Goal: Information Seeking & Learning: Learn about a topic

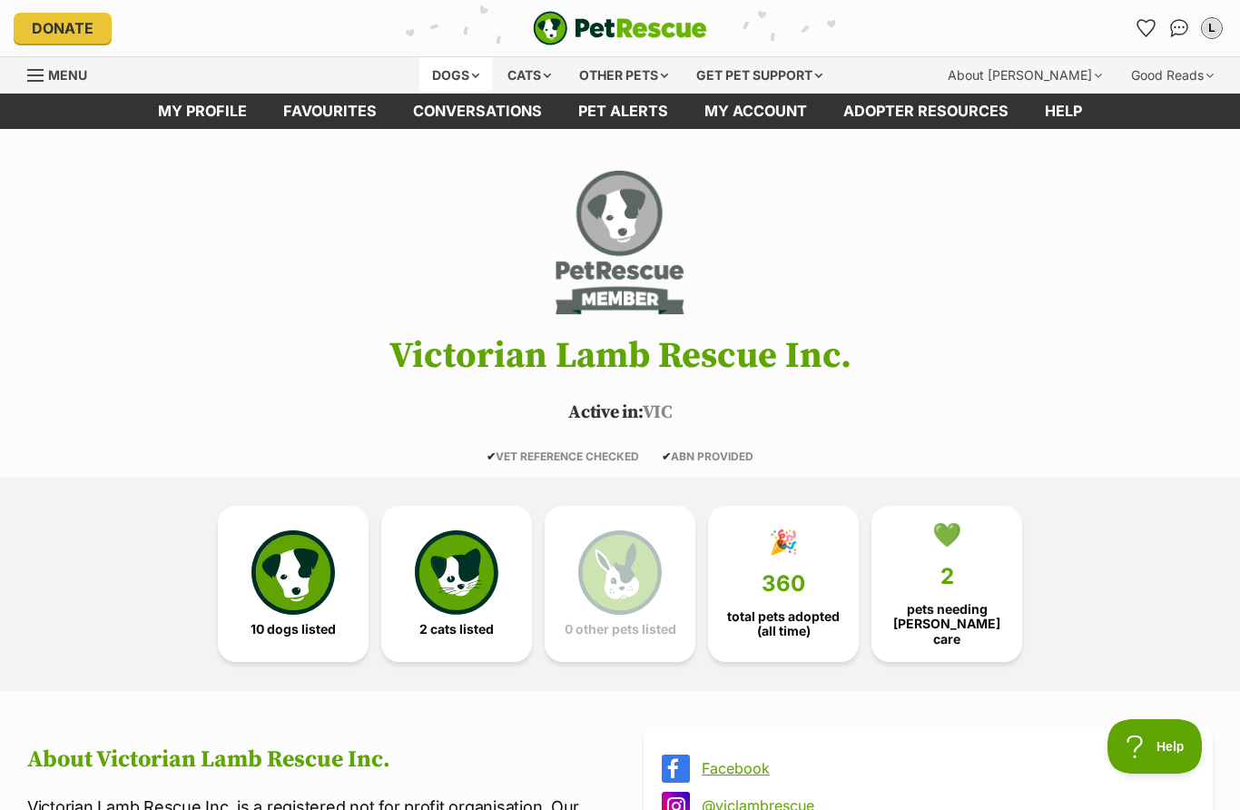
click at [442, 76] on div "Dogs" at bounding box center [455, 75] width 73 height 36
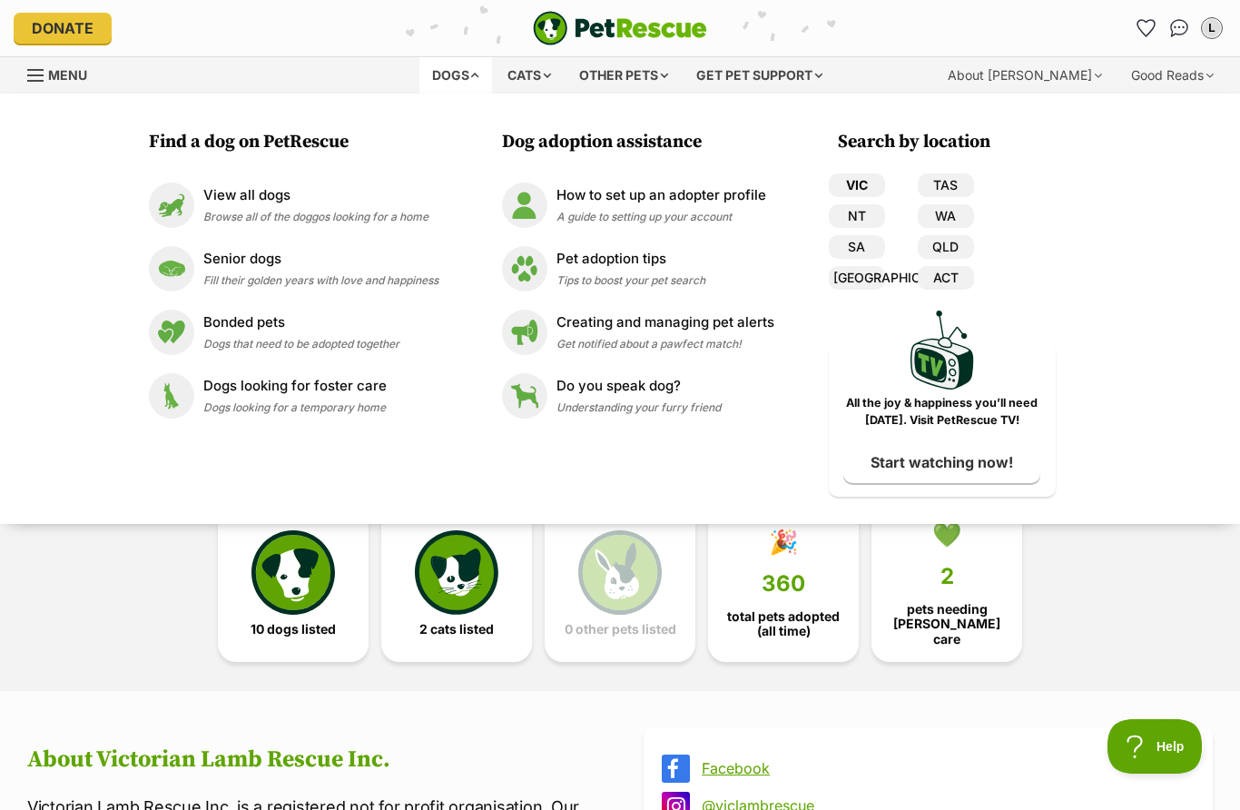
click at [847, 176] on link "VIC" at bounding box center [857, 185] width 56 height 24
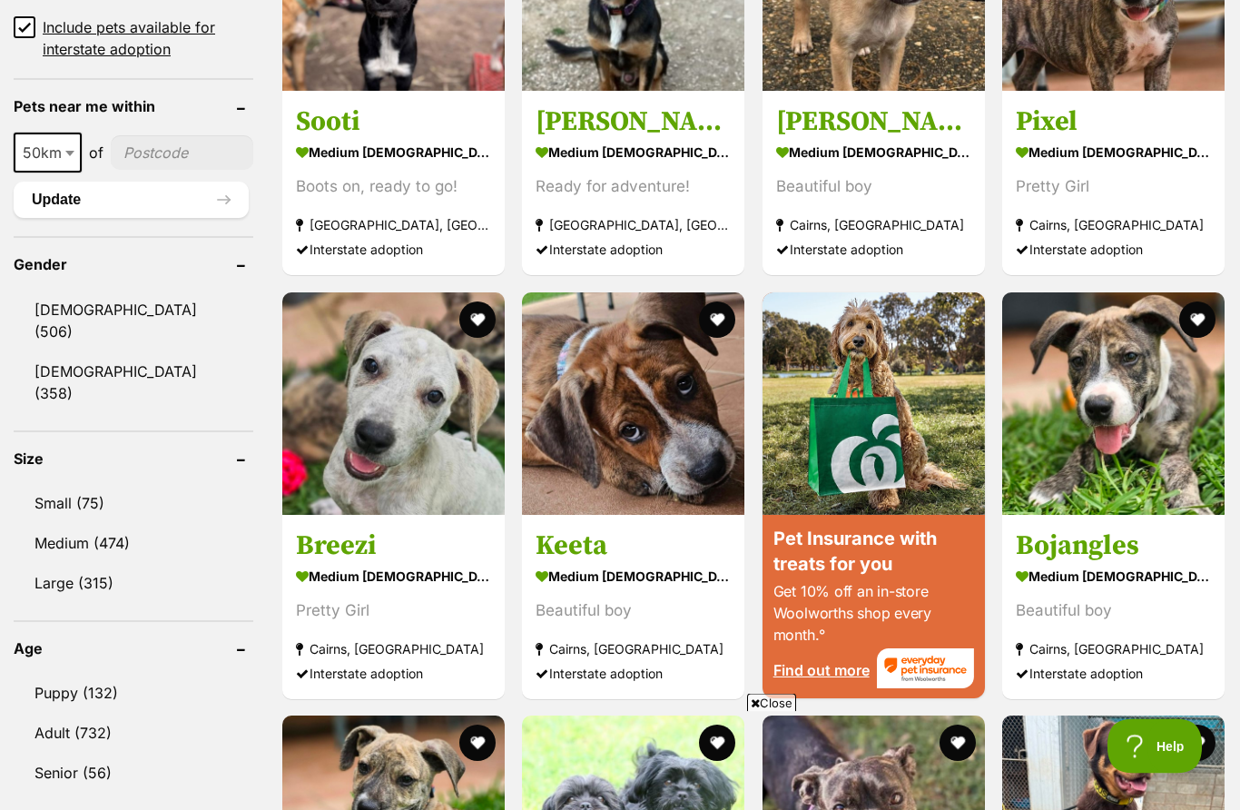
scroll to position [1330, 0]
click at [80, 676] on link "Puppy (132)" at bounding box center [134, 692] width 240 height 38
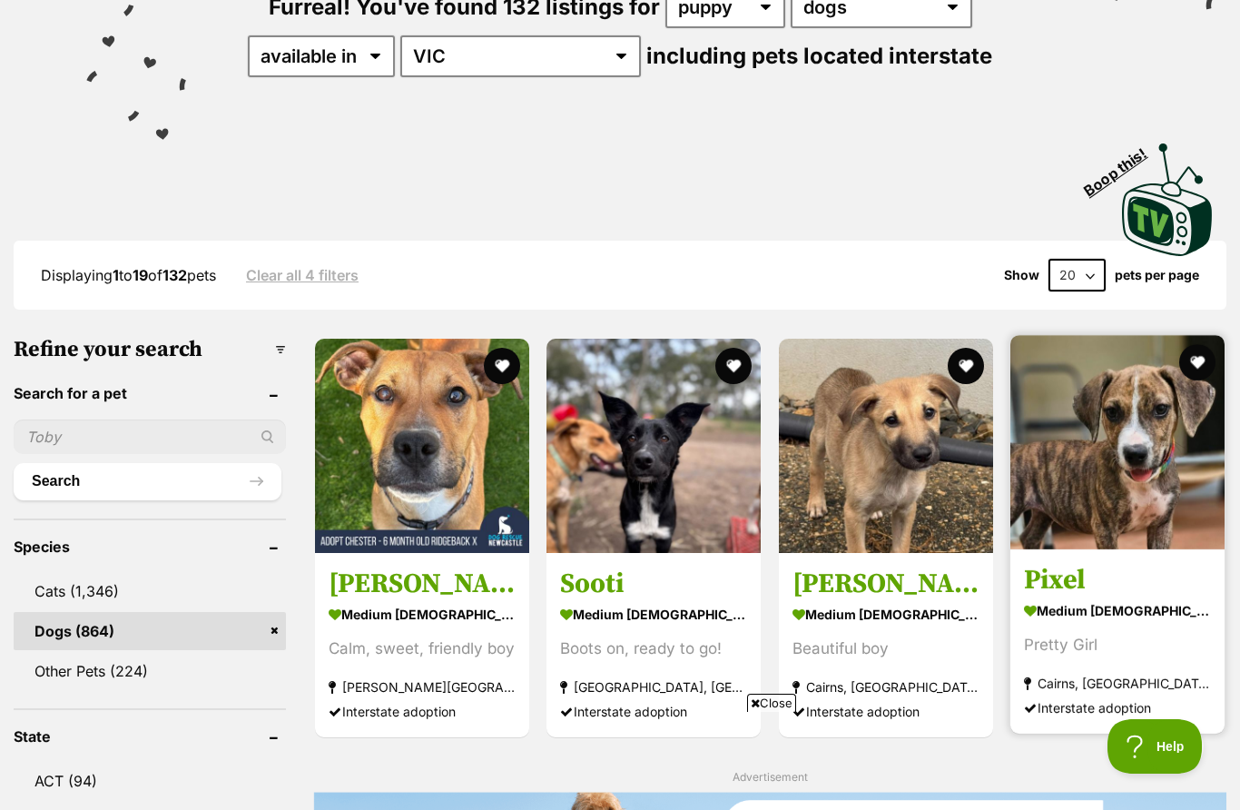
scroll to position [396, 0]
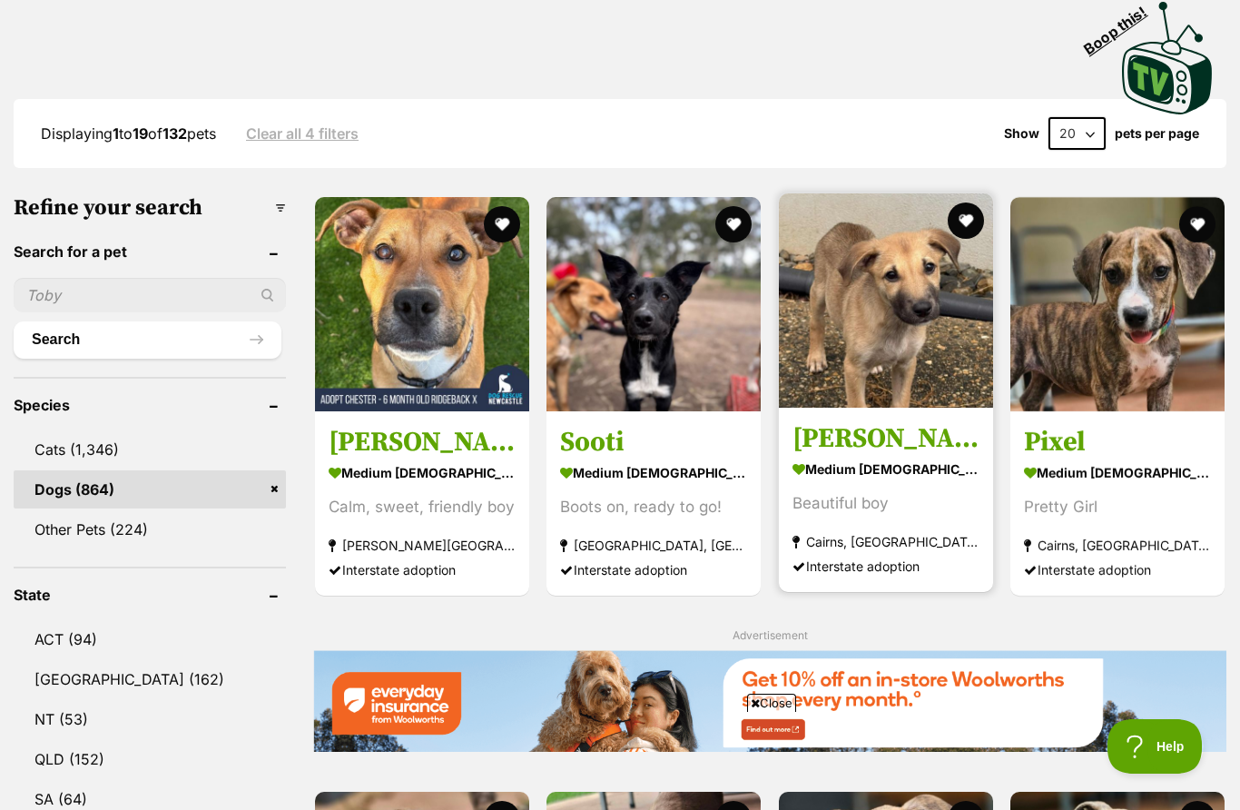
click at [925, 312] on img at bounding box center [886, 300] width 214 height 214
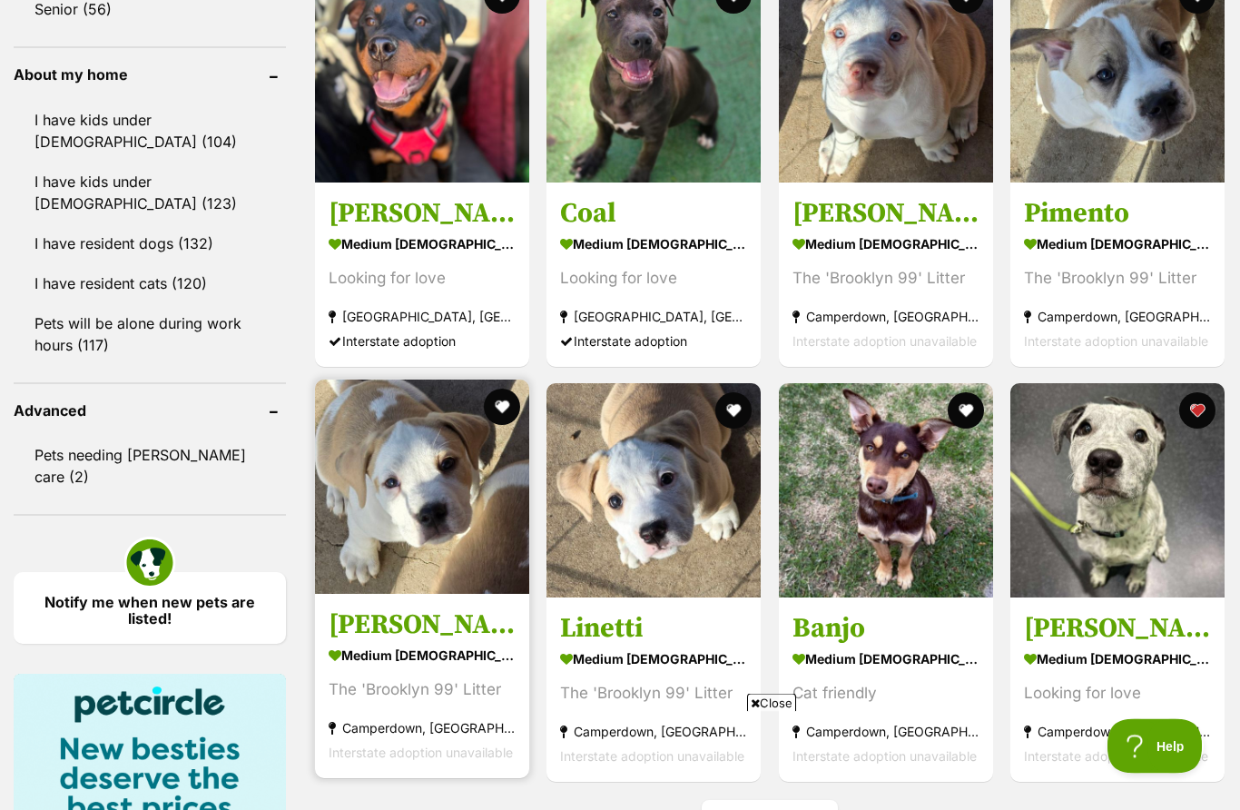
scroll to position [2240, 0]
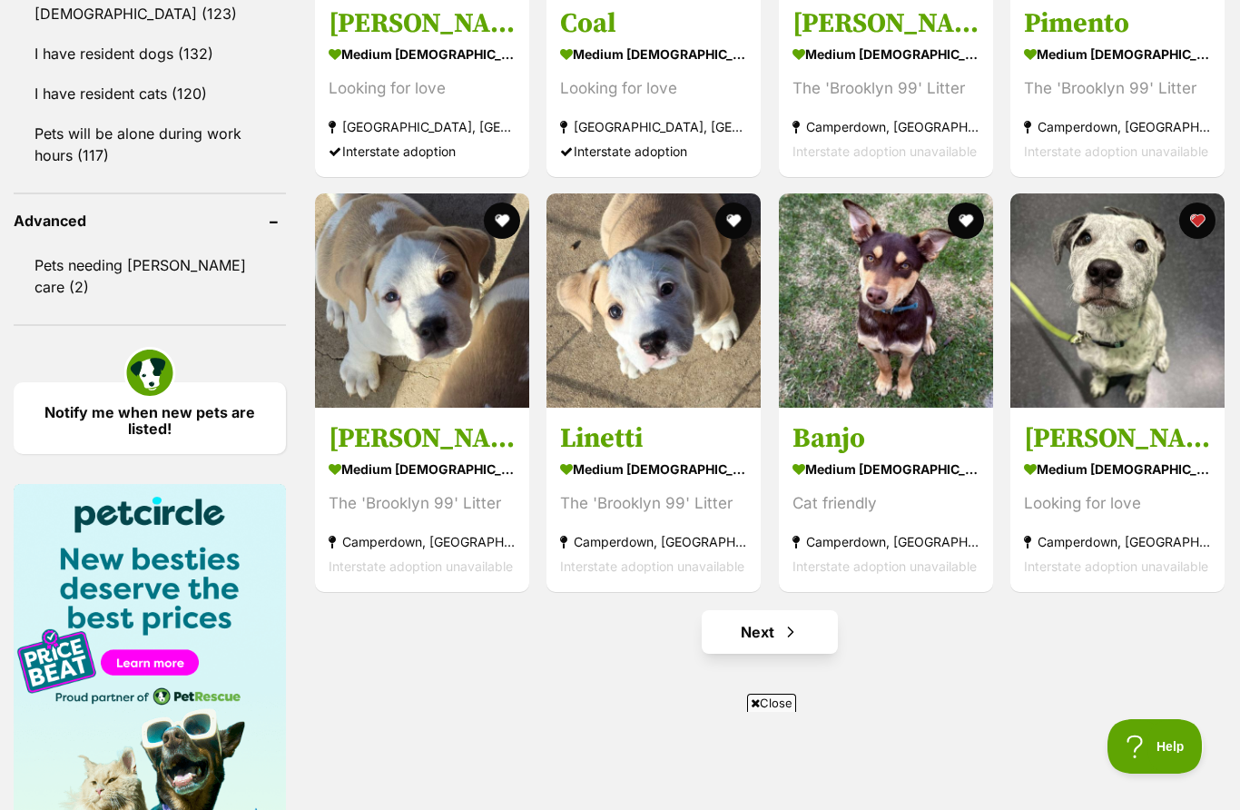
click at [809, 638] on link "Next" at bounding box center [770, 632] width 136 height 44
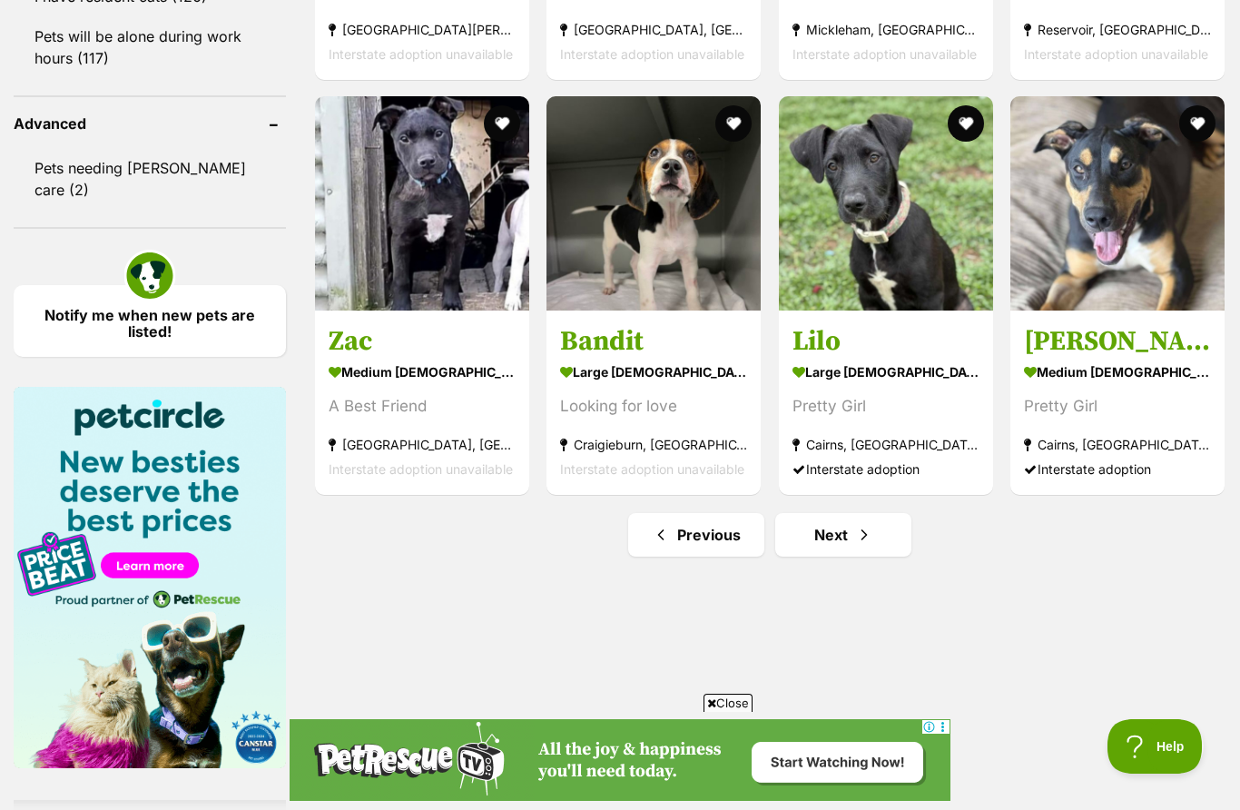
scroll to position [2339, 0]
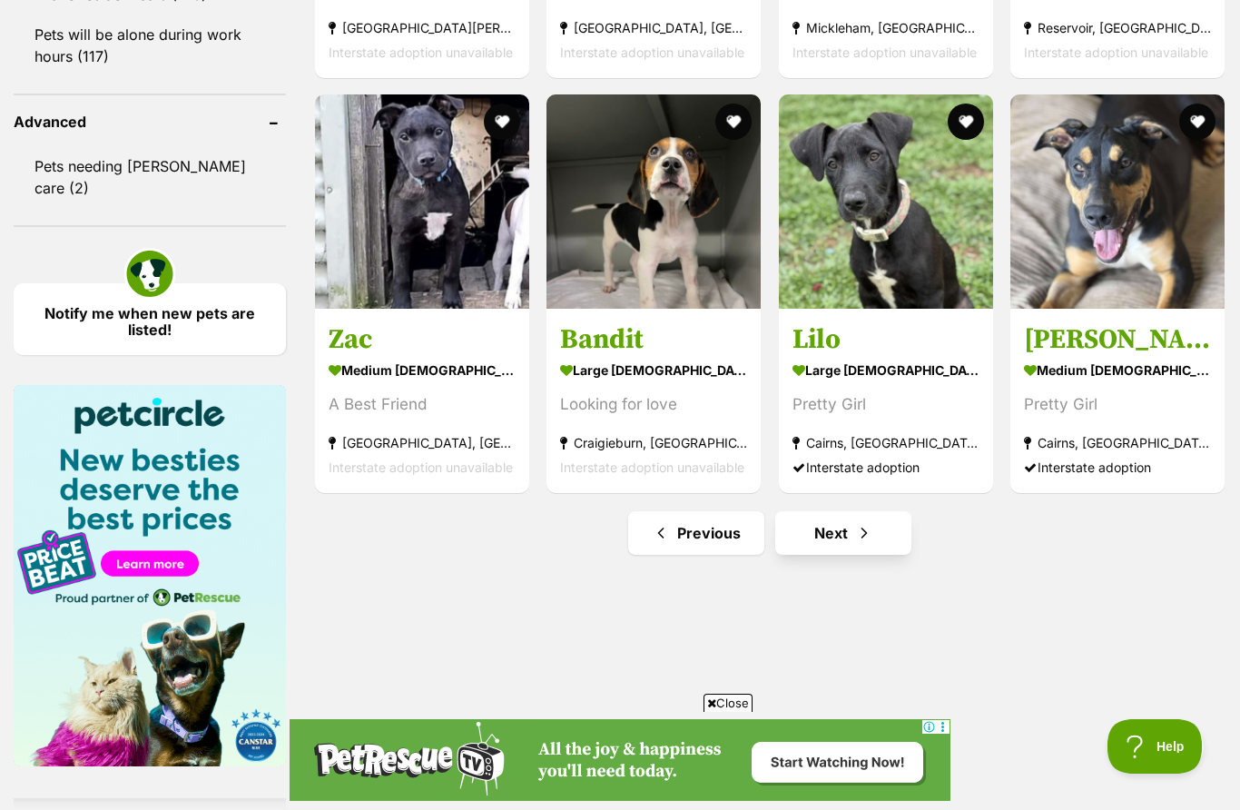
click at [826, 536] on link "Next" at bounding box center [843, 533] width 136 height 44
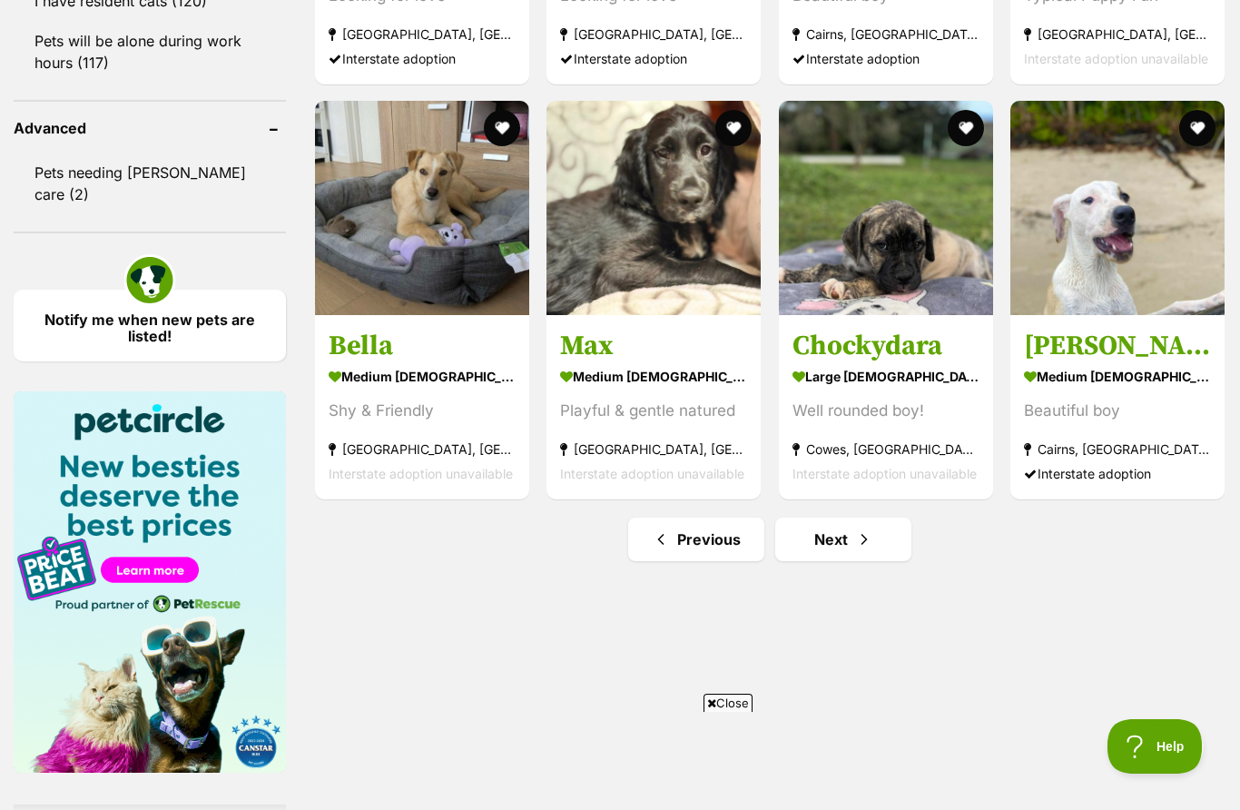
scroll to position [2438, 0]
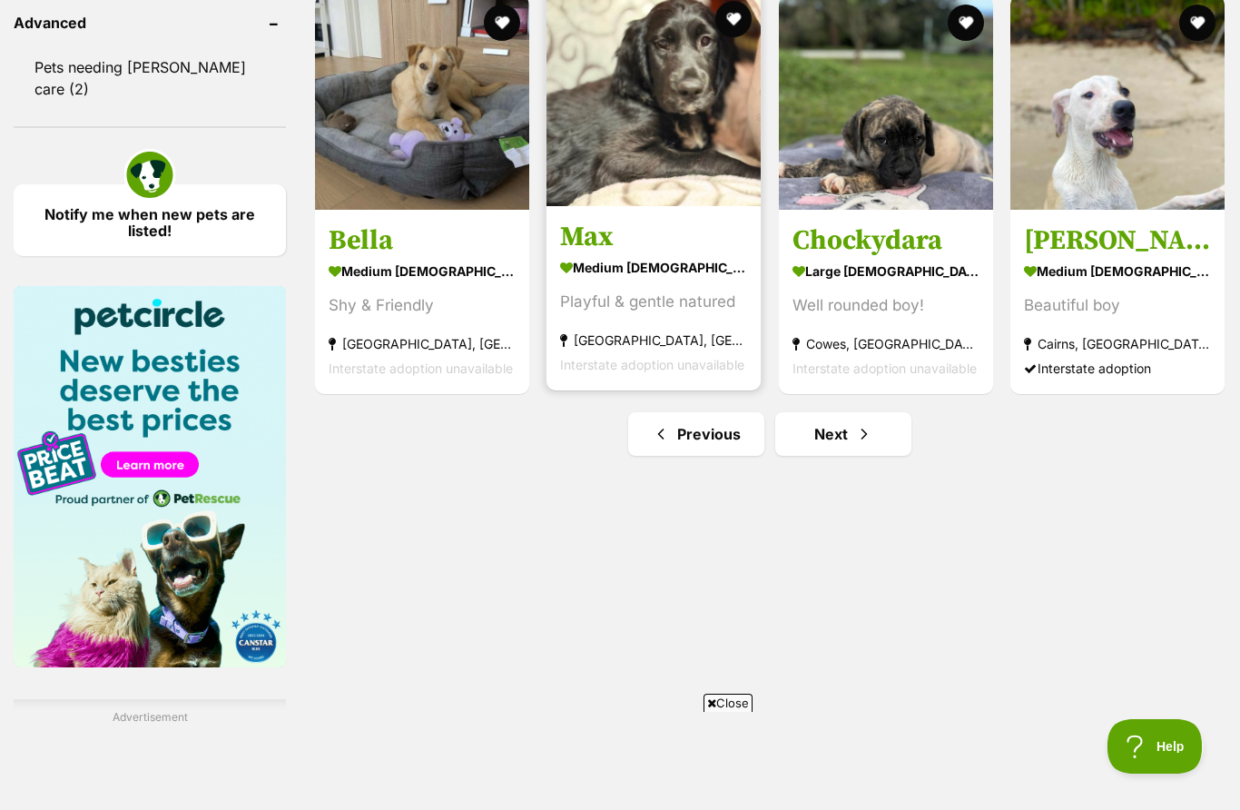
click at [629, 132] on img at bounding box center [653, 99] width 214 height 214
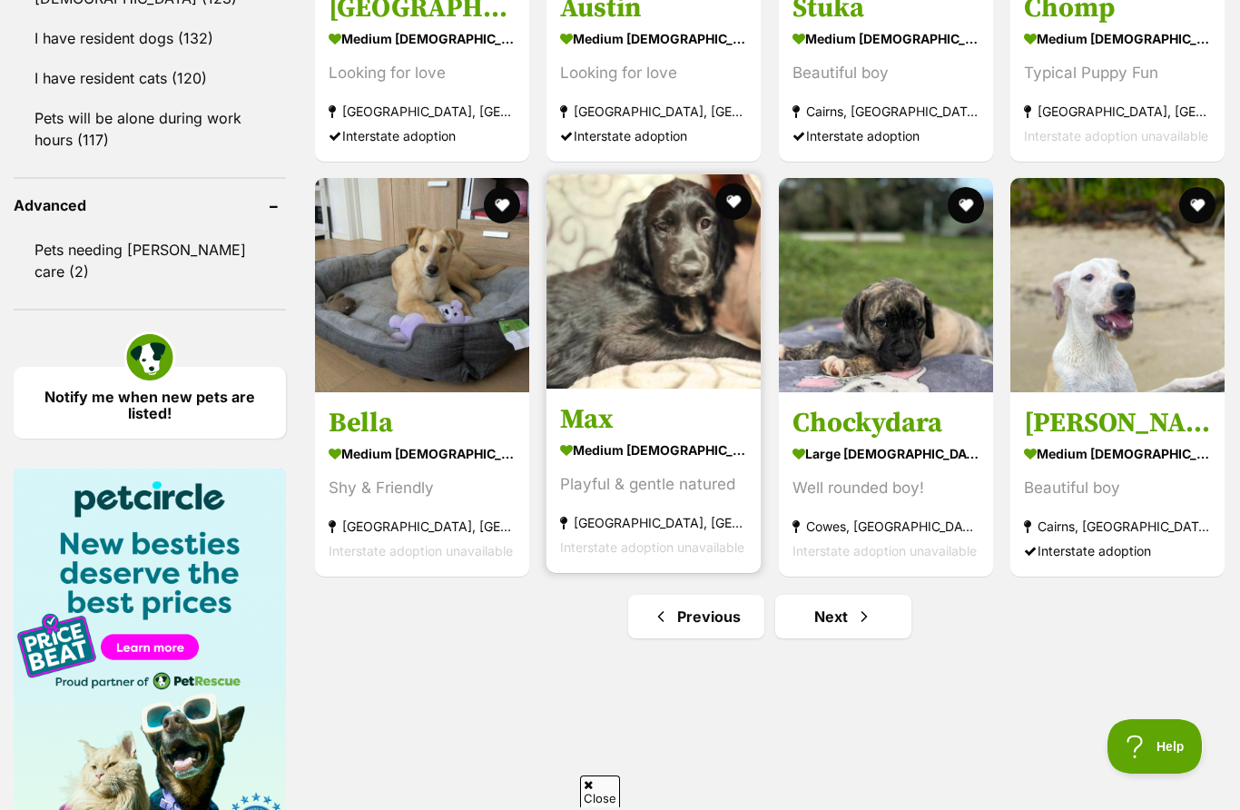
scroll to position [2243, 0]
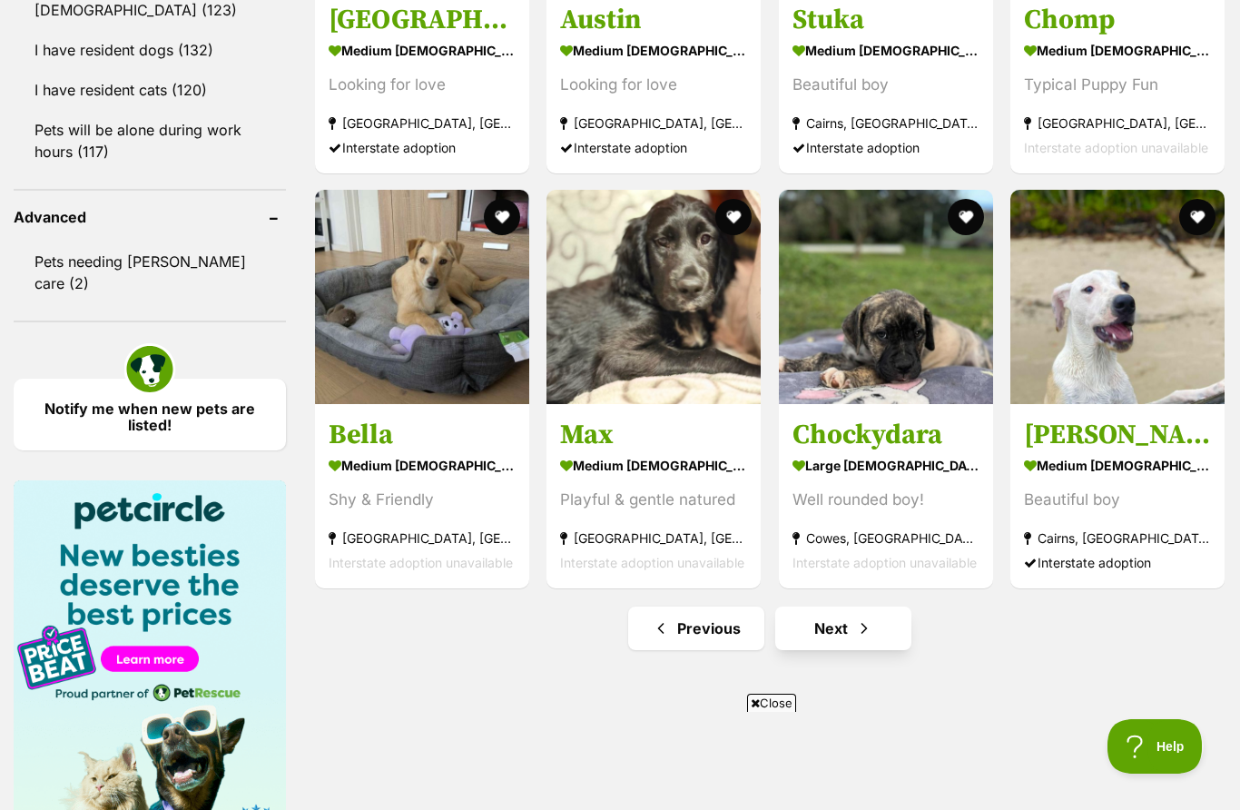
click at [848, 623] on link "Next" at bounding box center [843, 628] width 136 height 44
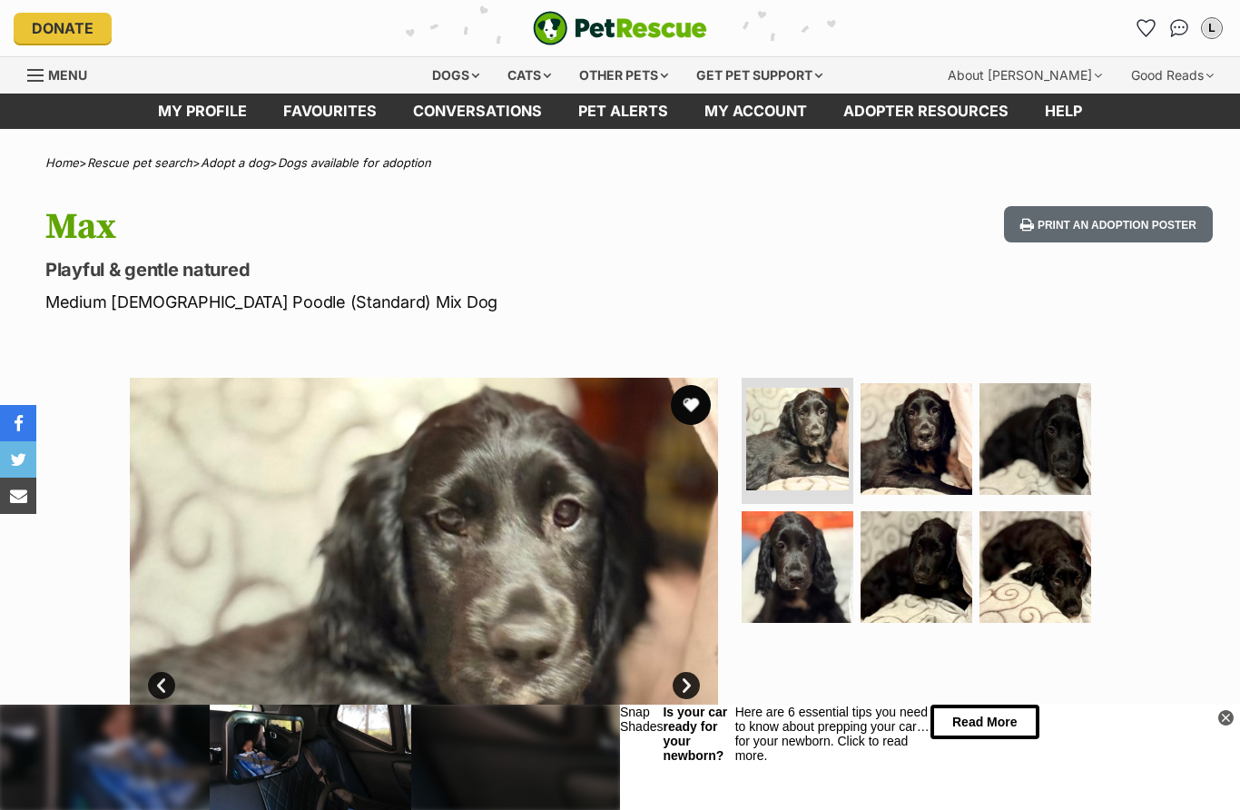
click at [678, 411] on button "favourite" at bounding box center [691, 405] width 40 height 40
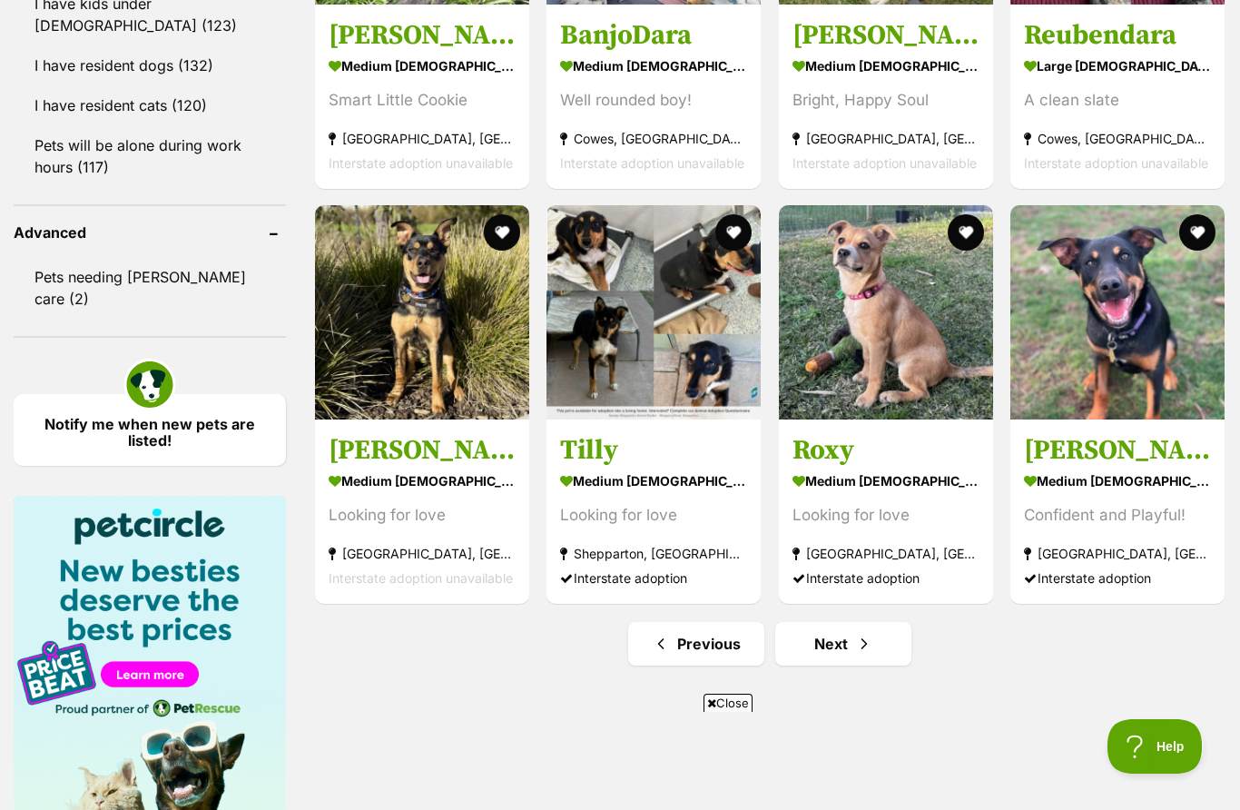
scroll to position [2245, 0]
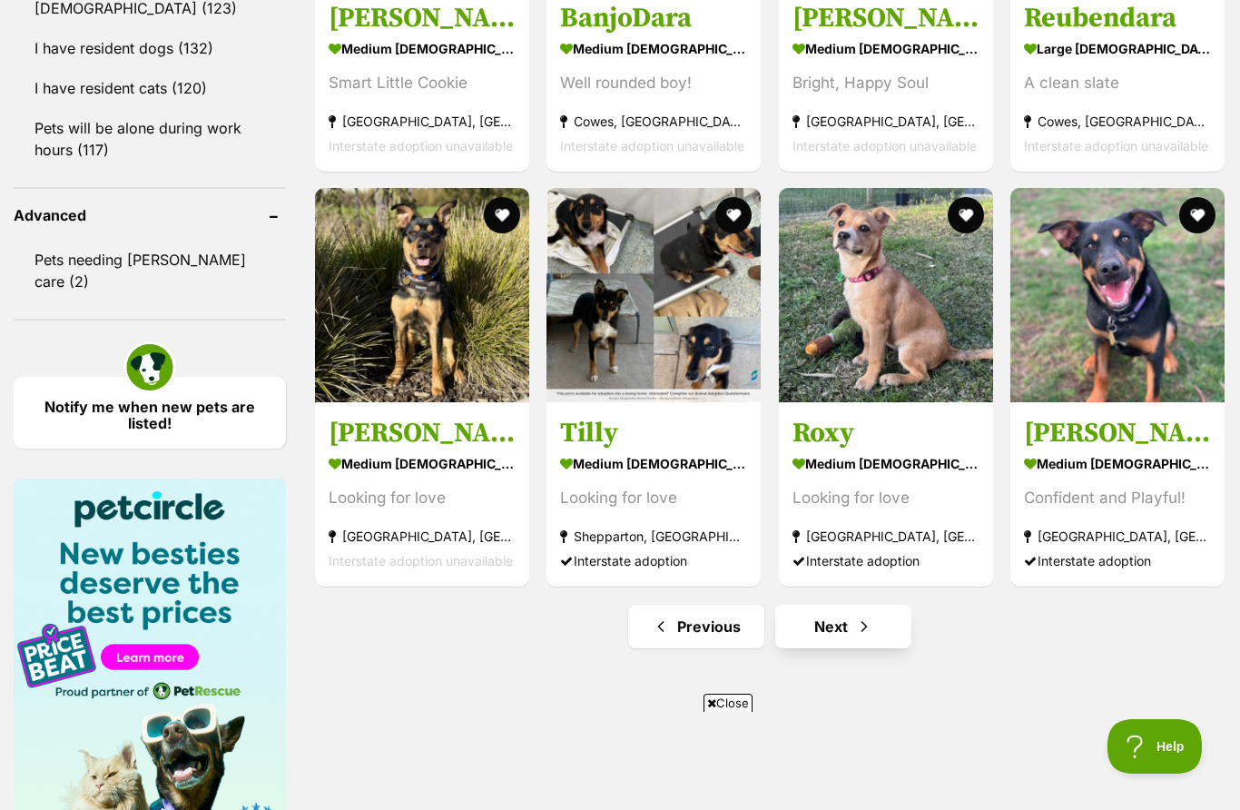
click at [847, 643] on link "Next" at bounding box center [843, 626] width 136 height 44
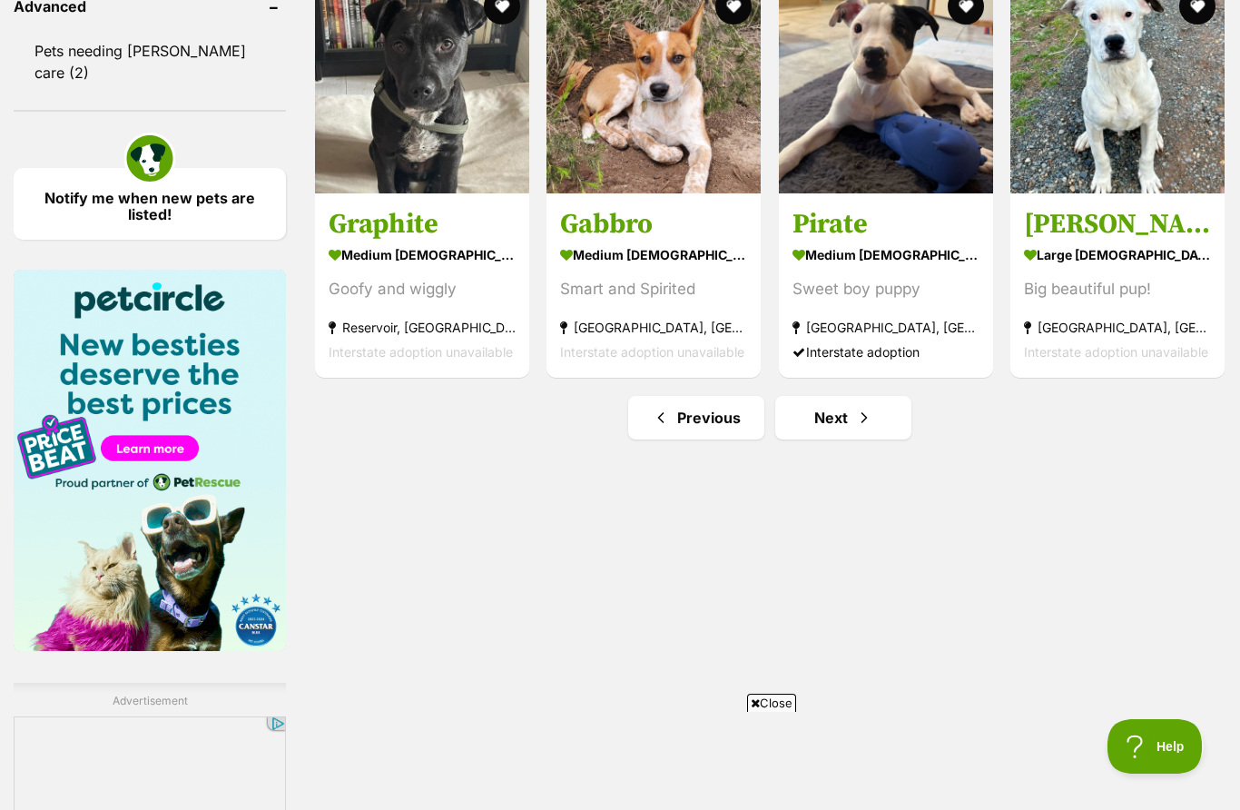
scroll to position [2458, 0]
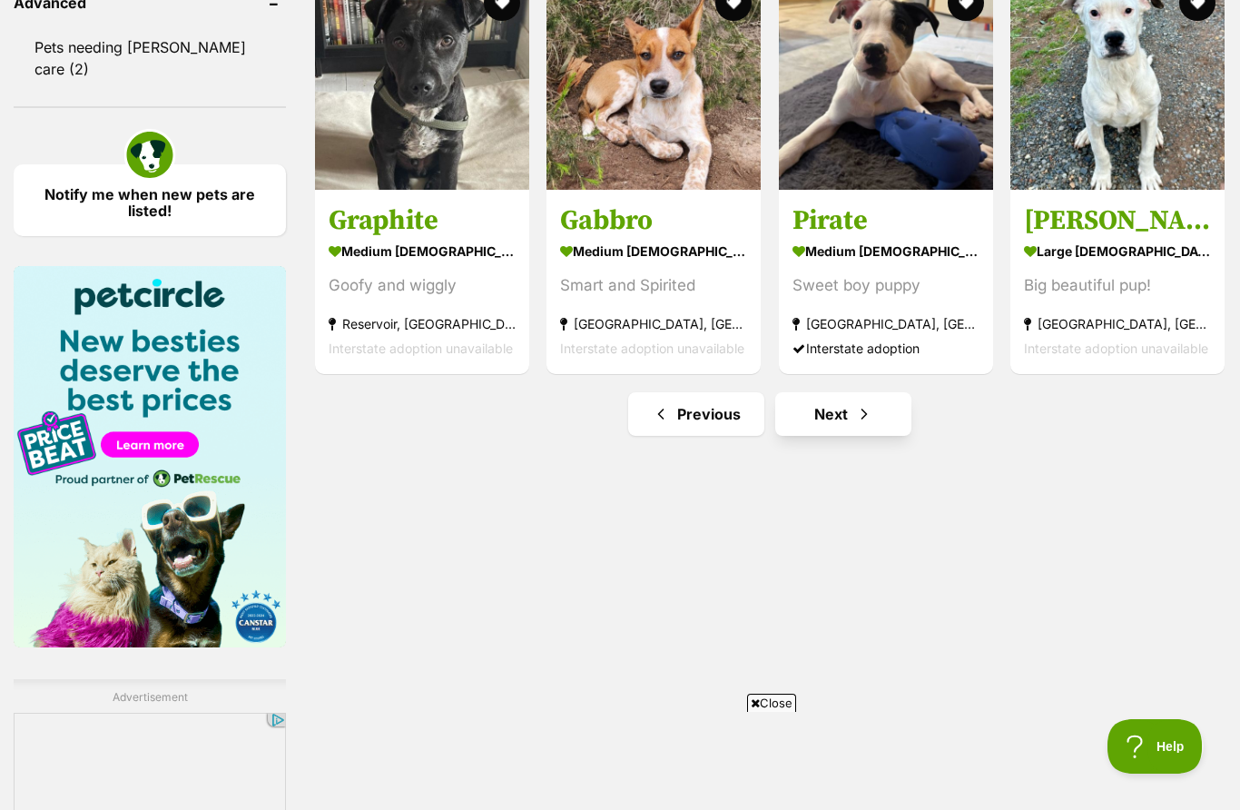
click at [838, 430] on link "Next" at bounding box center [843, 414] width 136 height 44
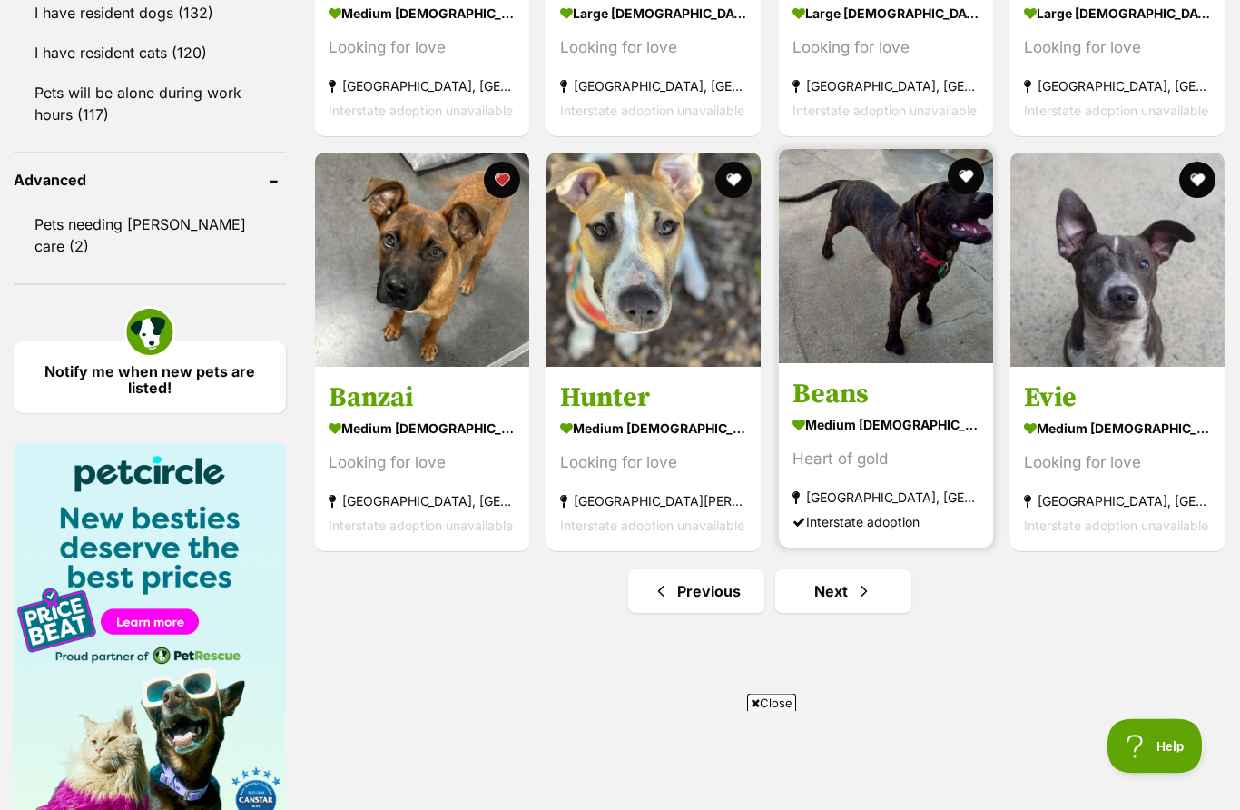
scroll to position [2281, 0]
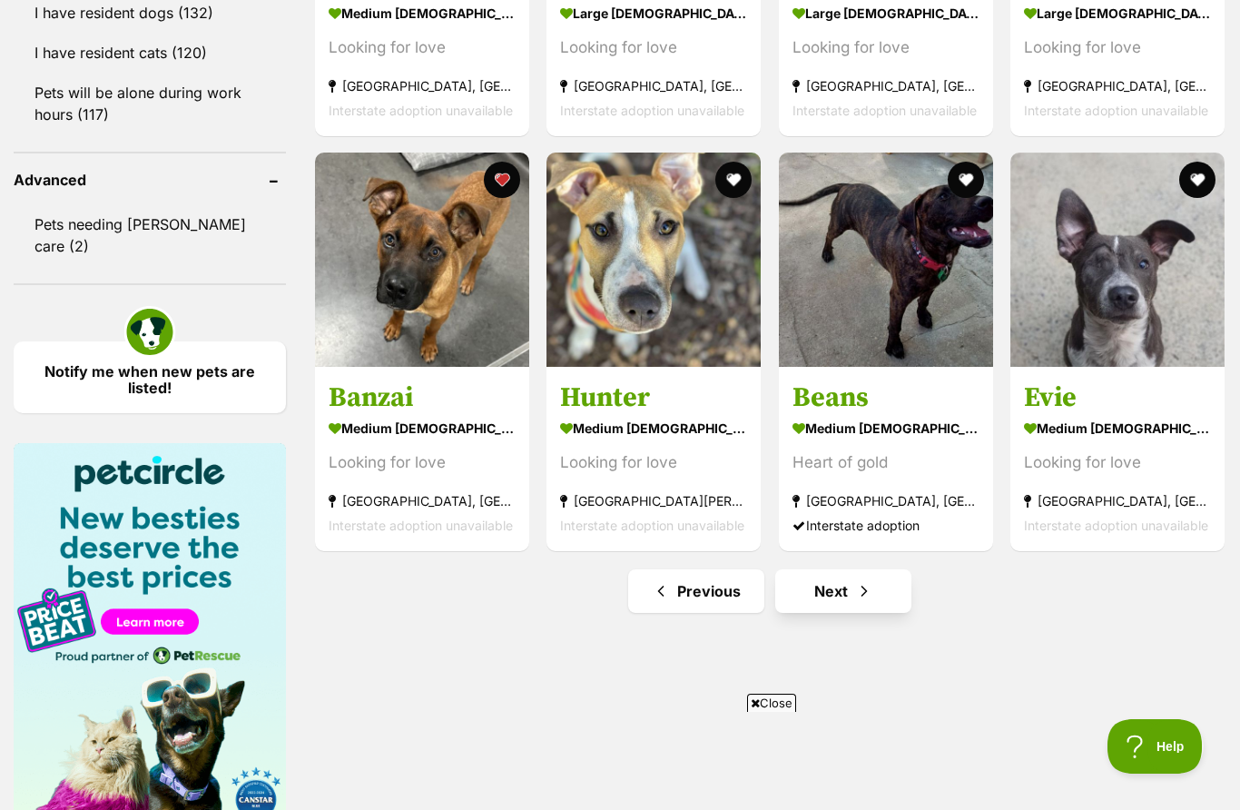
click at [788, 601] on link "Next" at bounding box center [843, 591] width 136 height 44
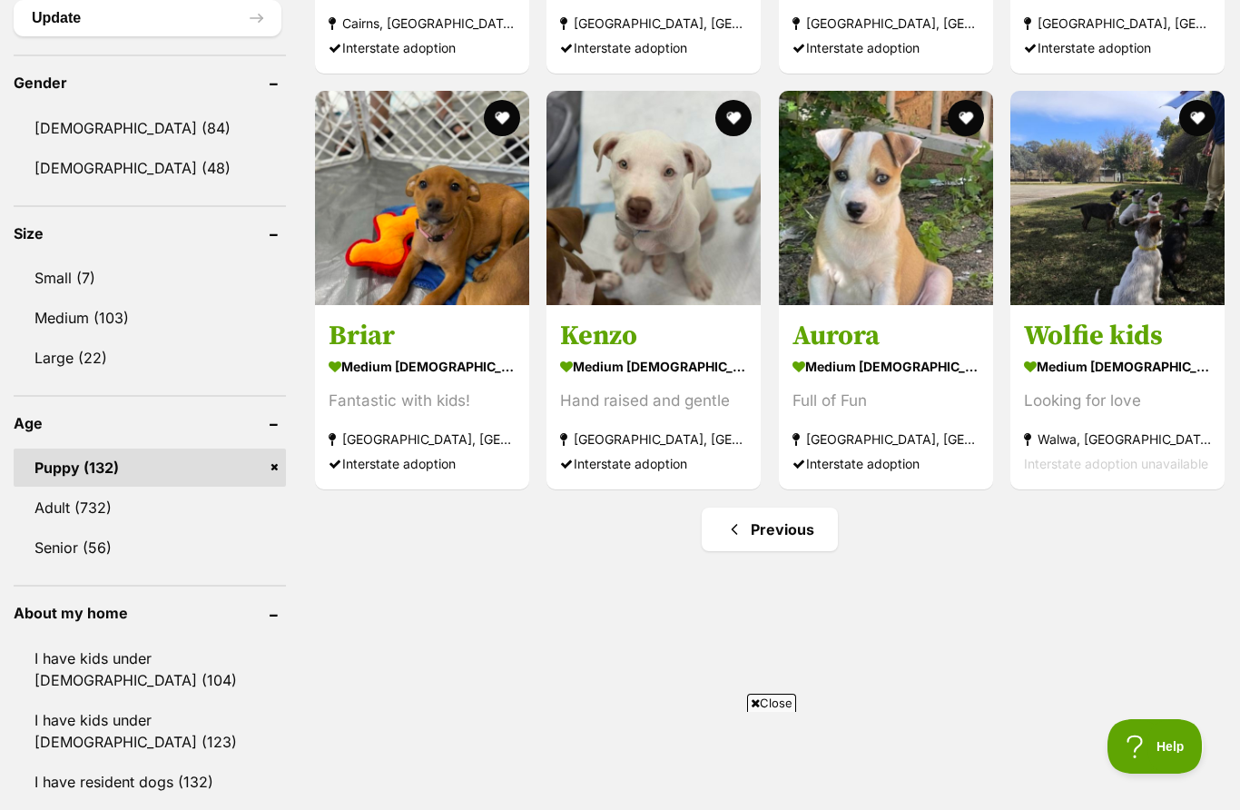
scroll to position [1595, 0]
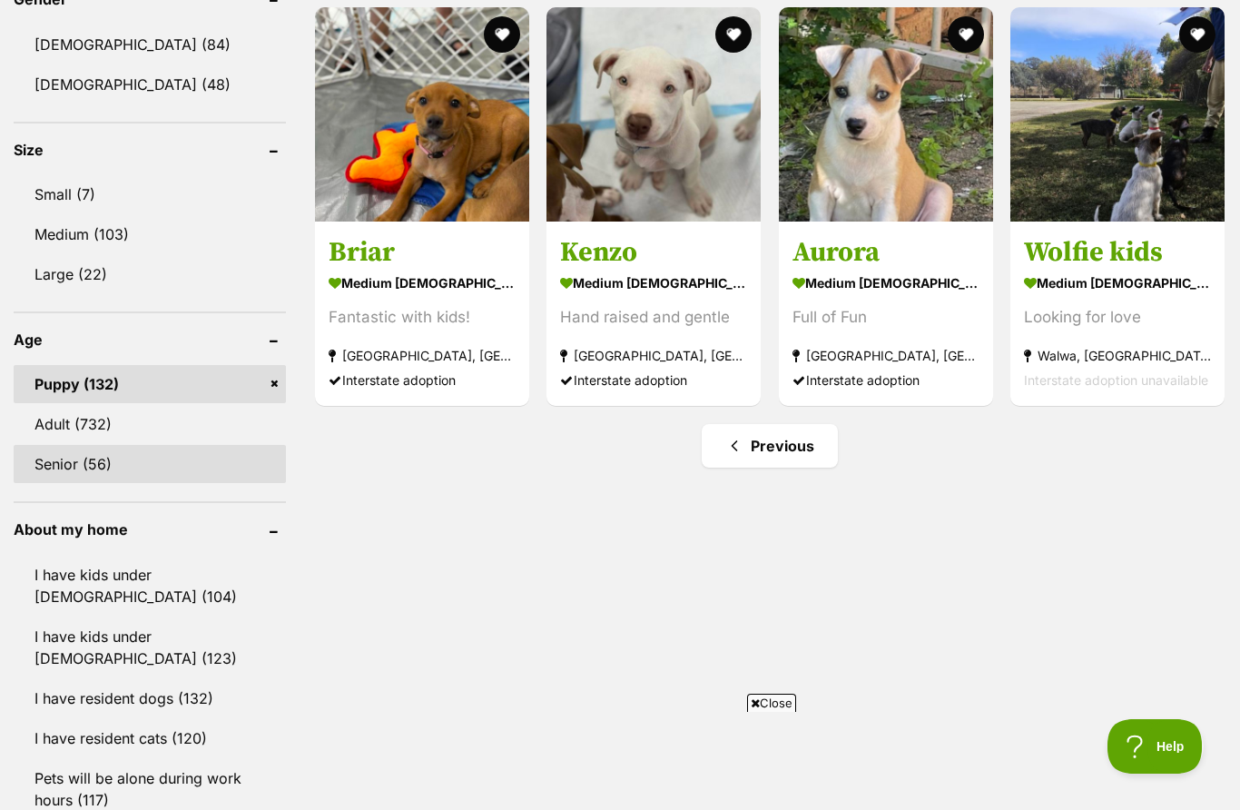
click at [87, 476] on link "Senior (56)" at bounding box center [150, 464] width 272 height 38
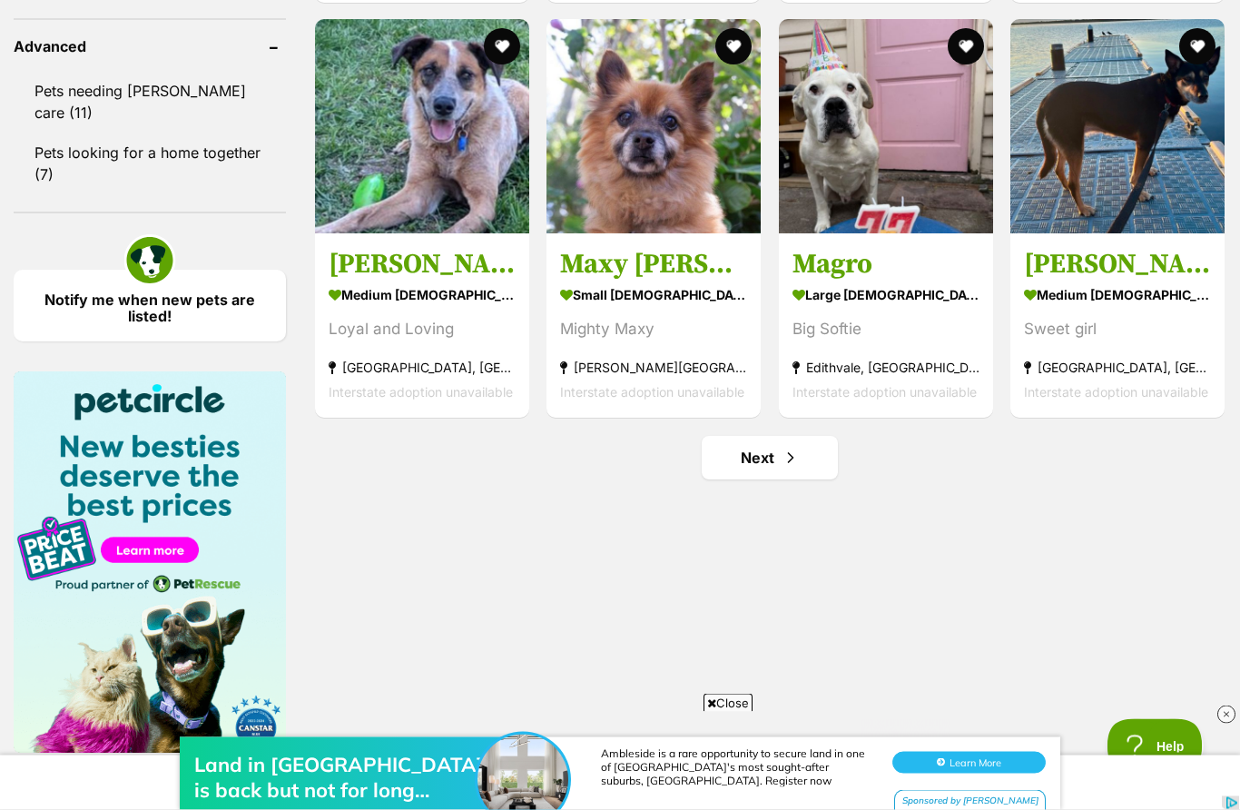
scroll to position [2414, 0]
click at [787, 473] on link "Next" at bounding box center [770, 458] width 136 height 44
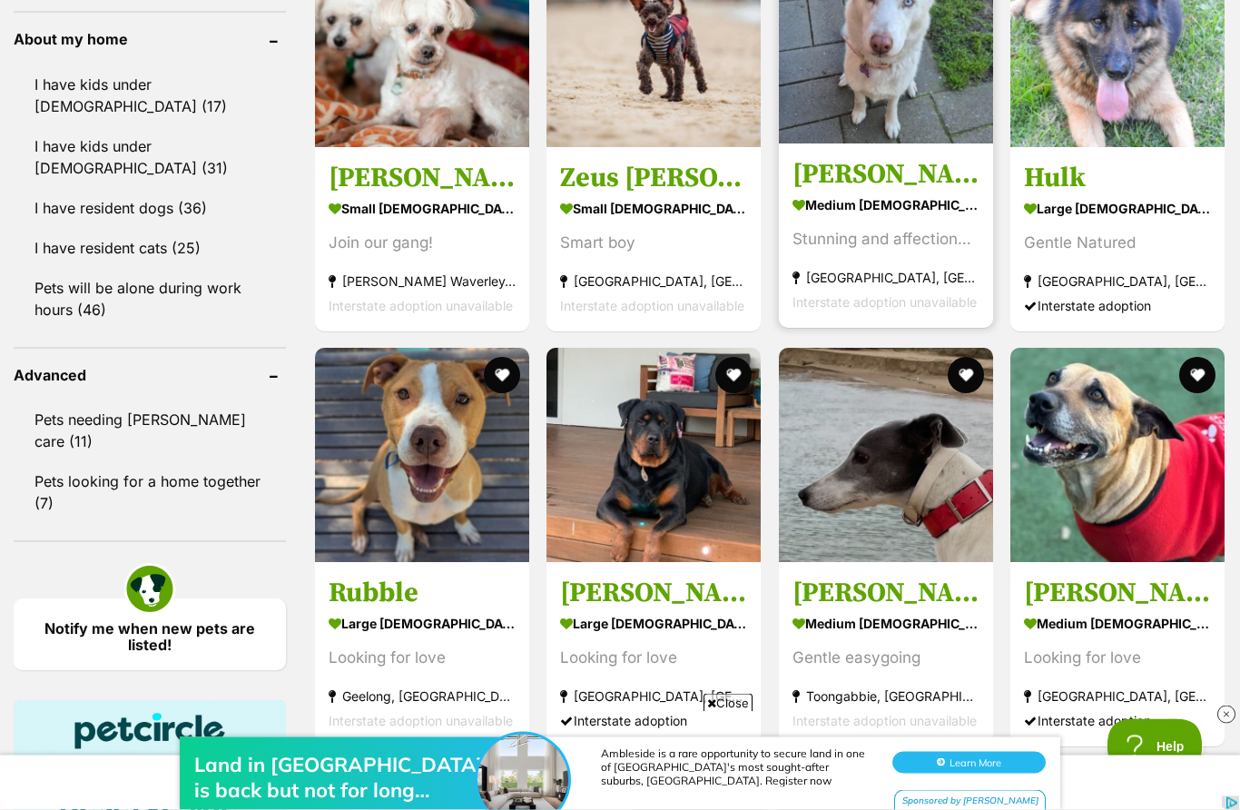
scroll to position [1968, 0]
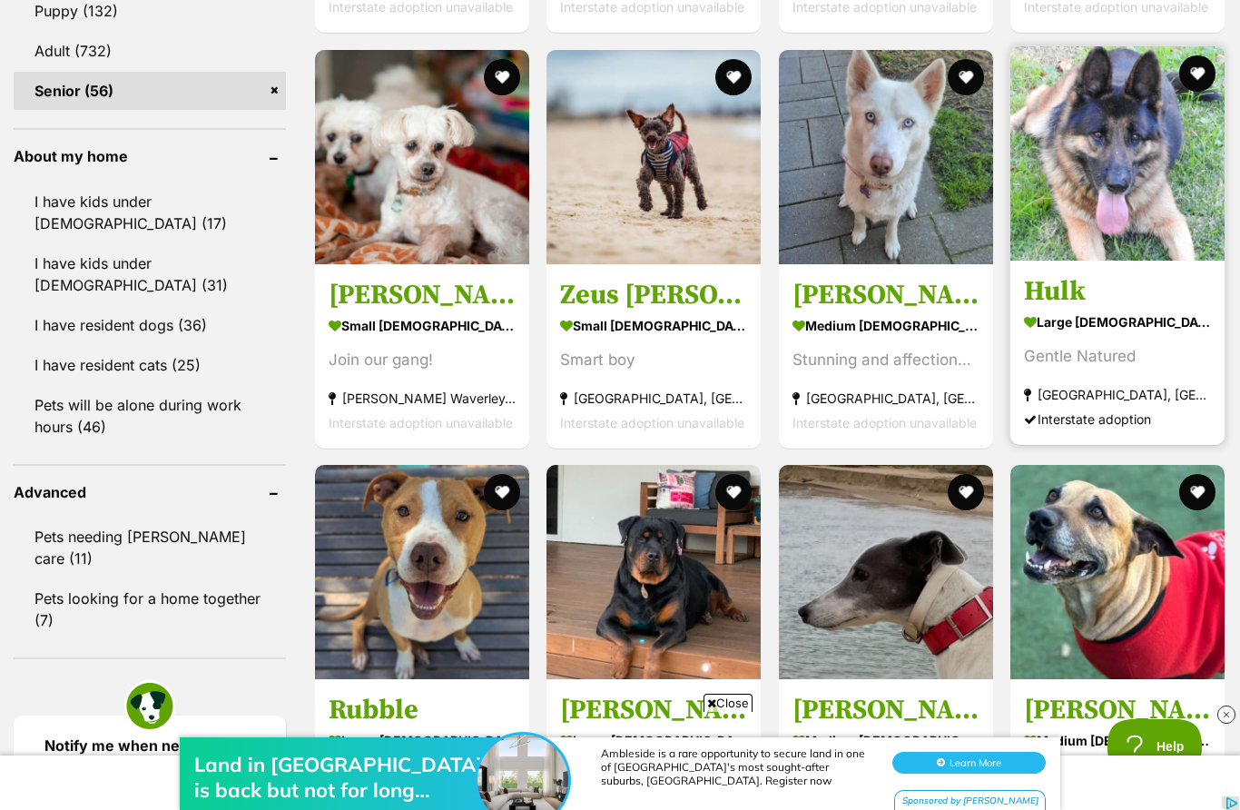
click at [1084, 173] on img at bounding box center [1117, 153] width 214 height 214
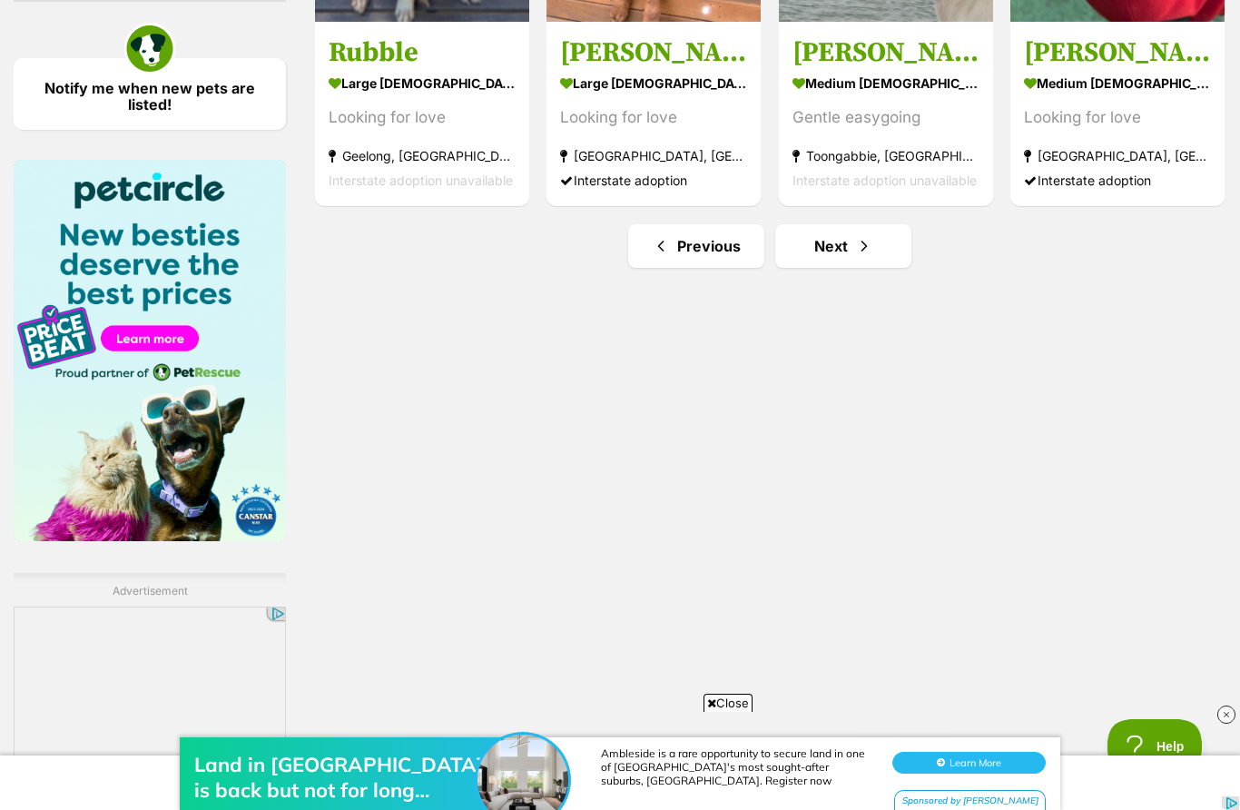
scroll to position [2717, 0]
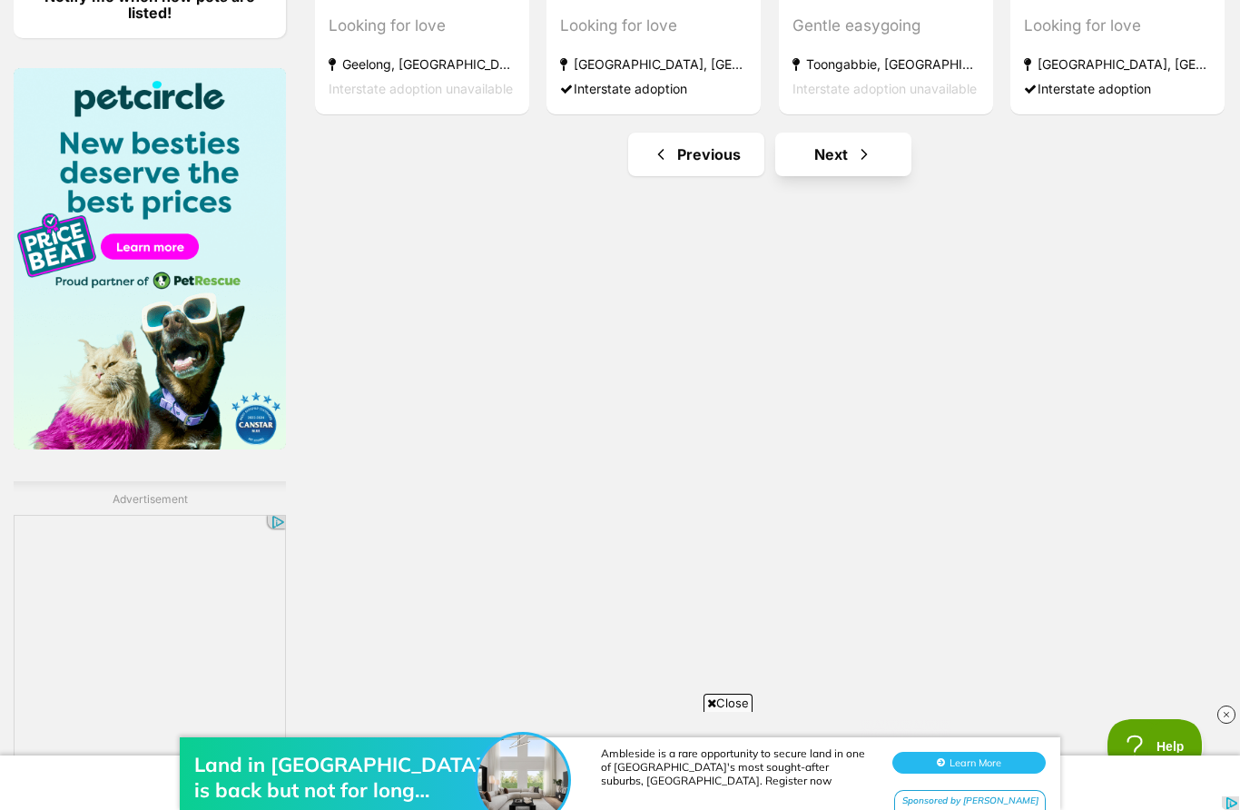
click at [866, 154] on span "Next page" at bounding box center [864, 154] width 18 height 22
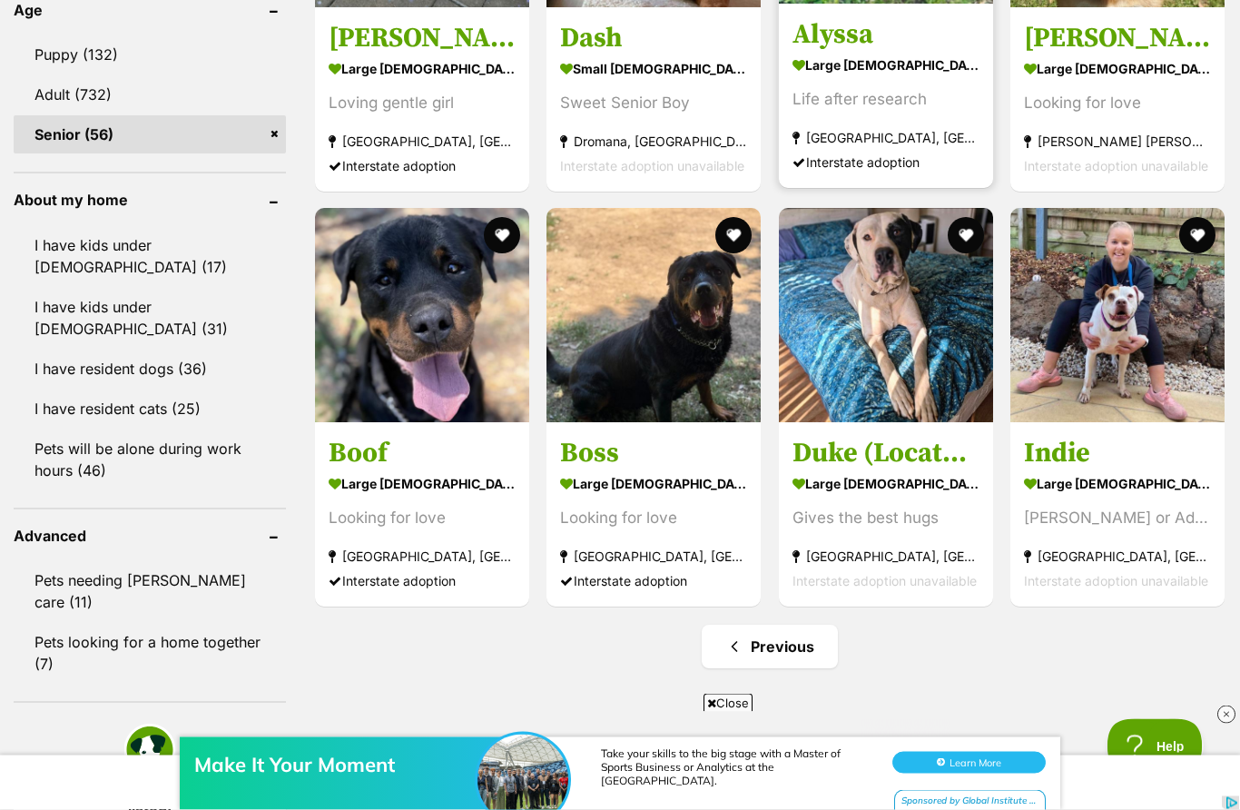
scroll to position [1925, 0]
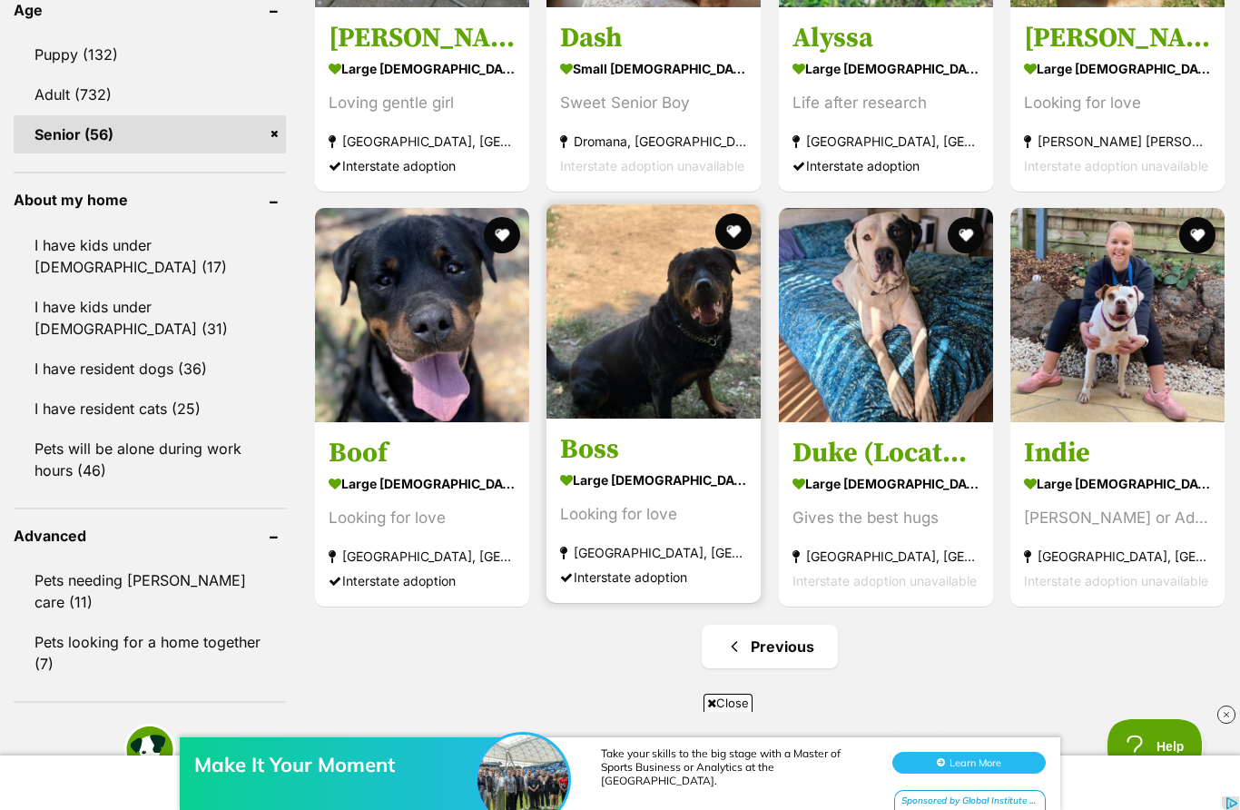
click at [697, 362] on img at bounding box center [653, 311] width 214 height 214
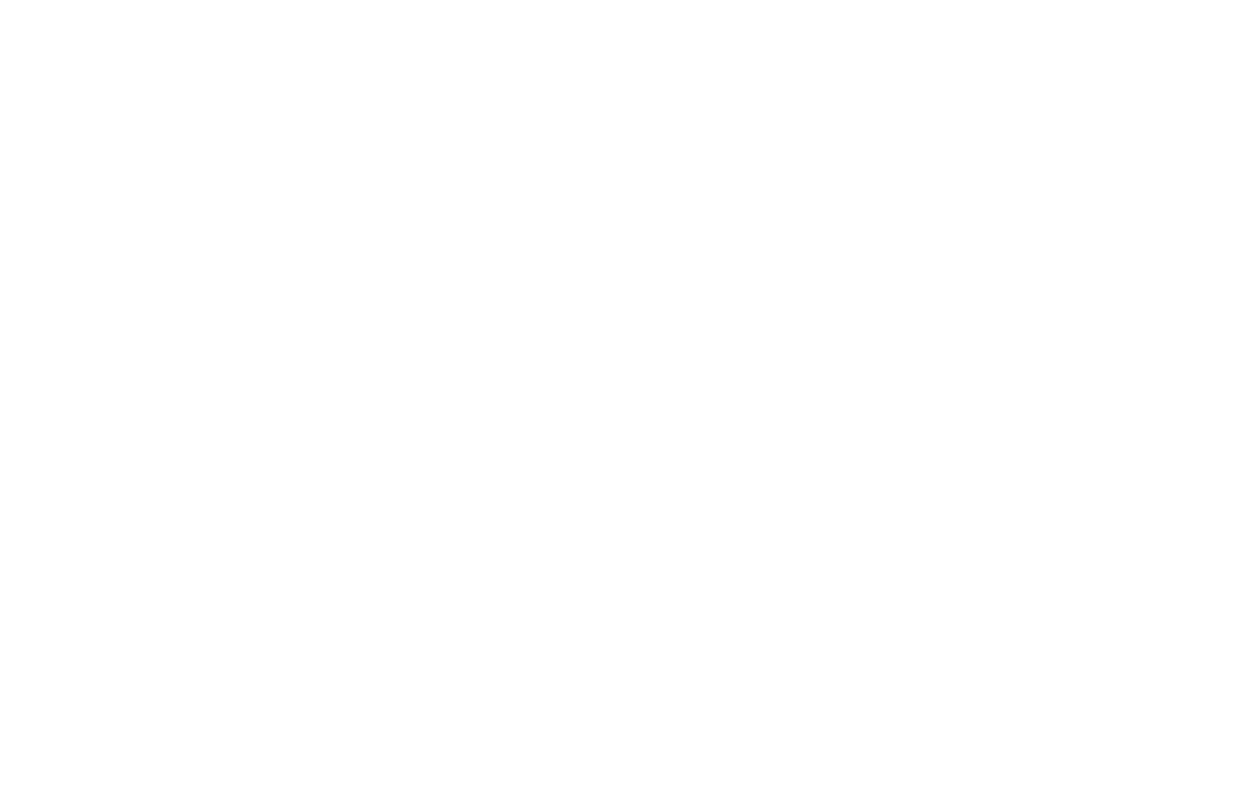
scroll to position [2001, 0]
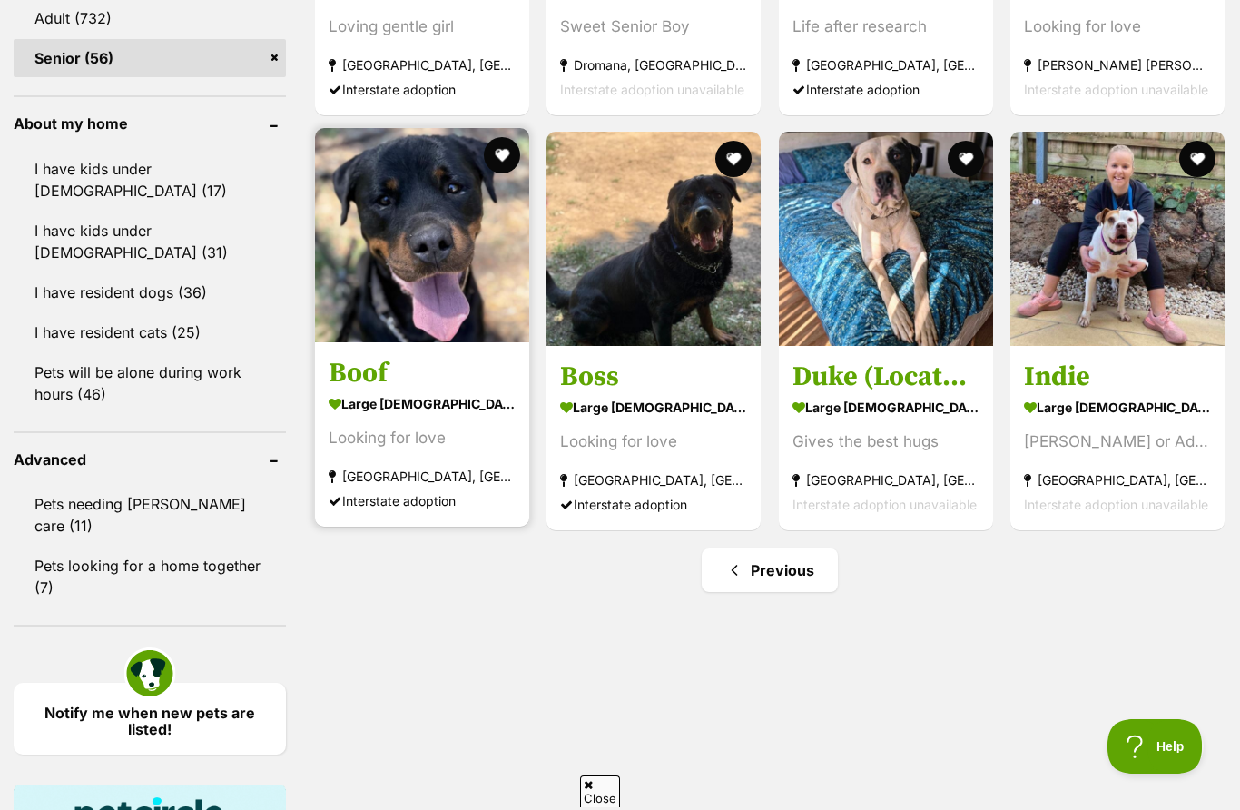
click at [401, 278] on img at bounding box center [422, 235] width 214 height 214
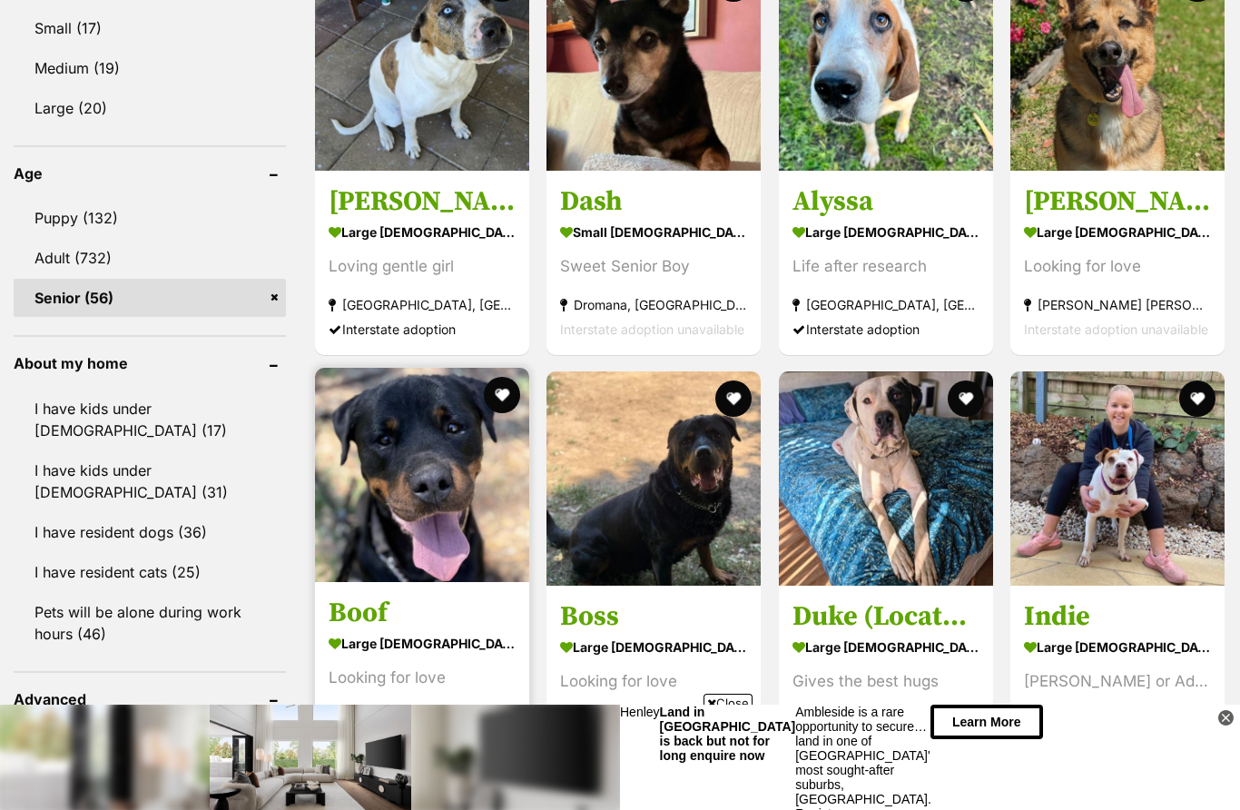
scroll to position [1751, 0]
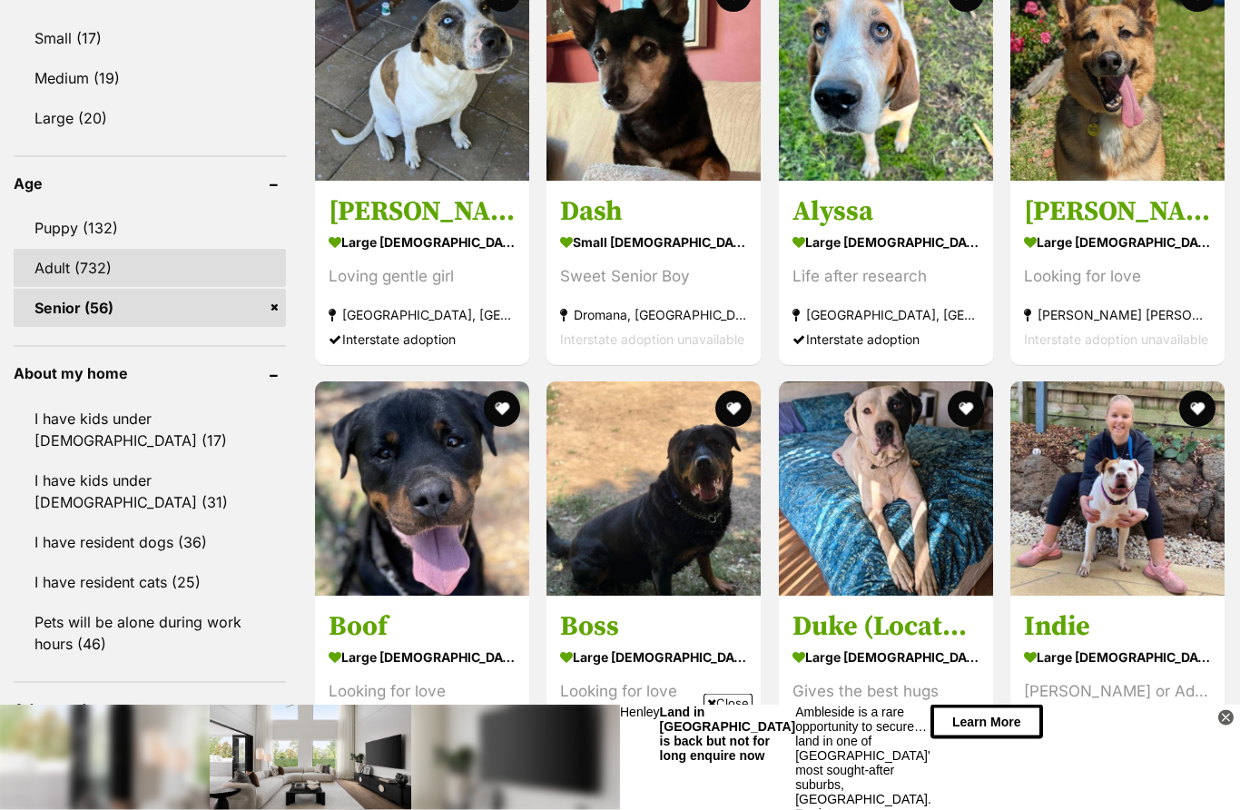
click at [120, 263] on link "Adult (732)" at bounding box center [150, 269] width 272 height 38
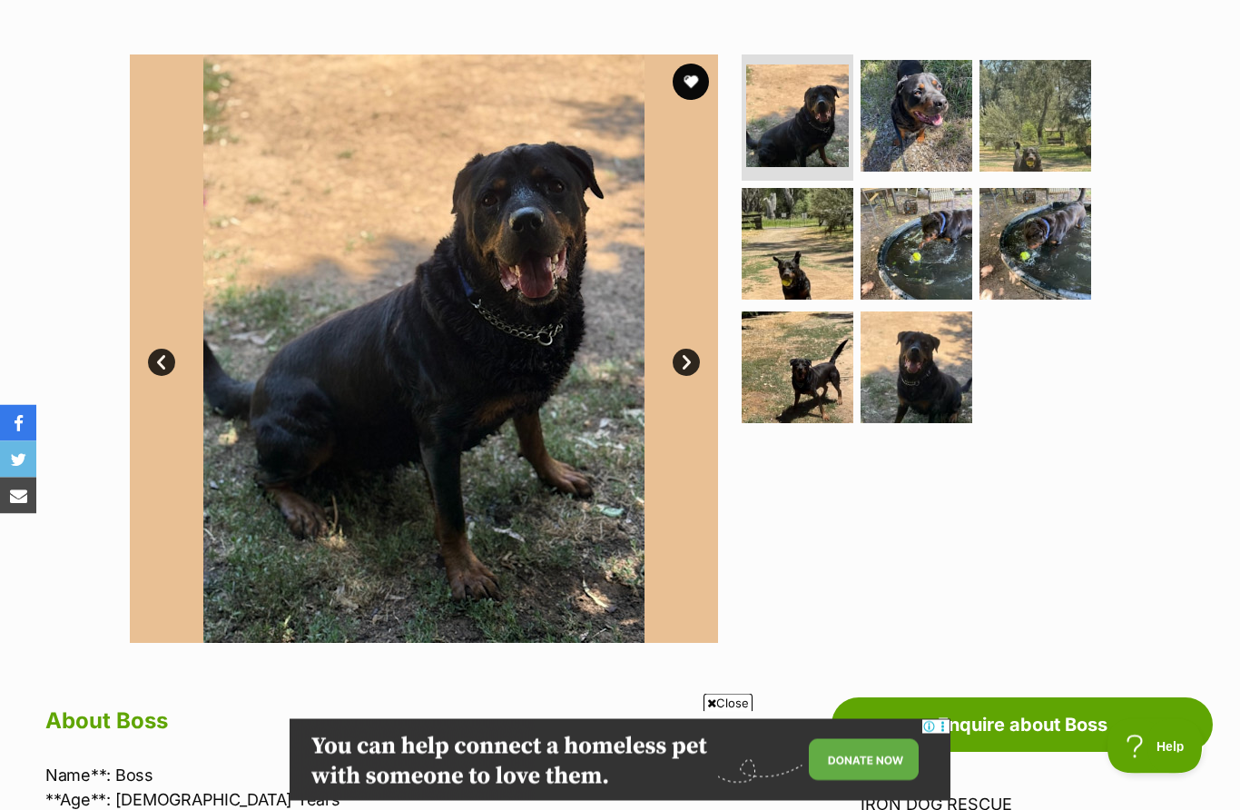
scroll to position [315, 0]
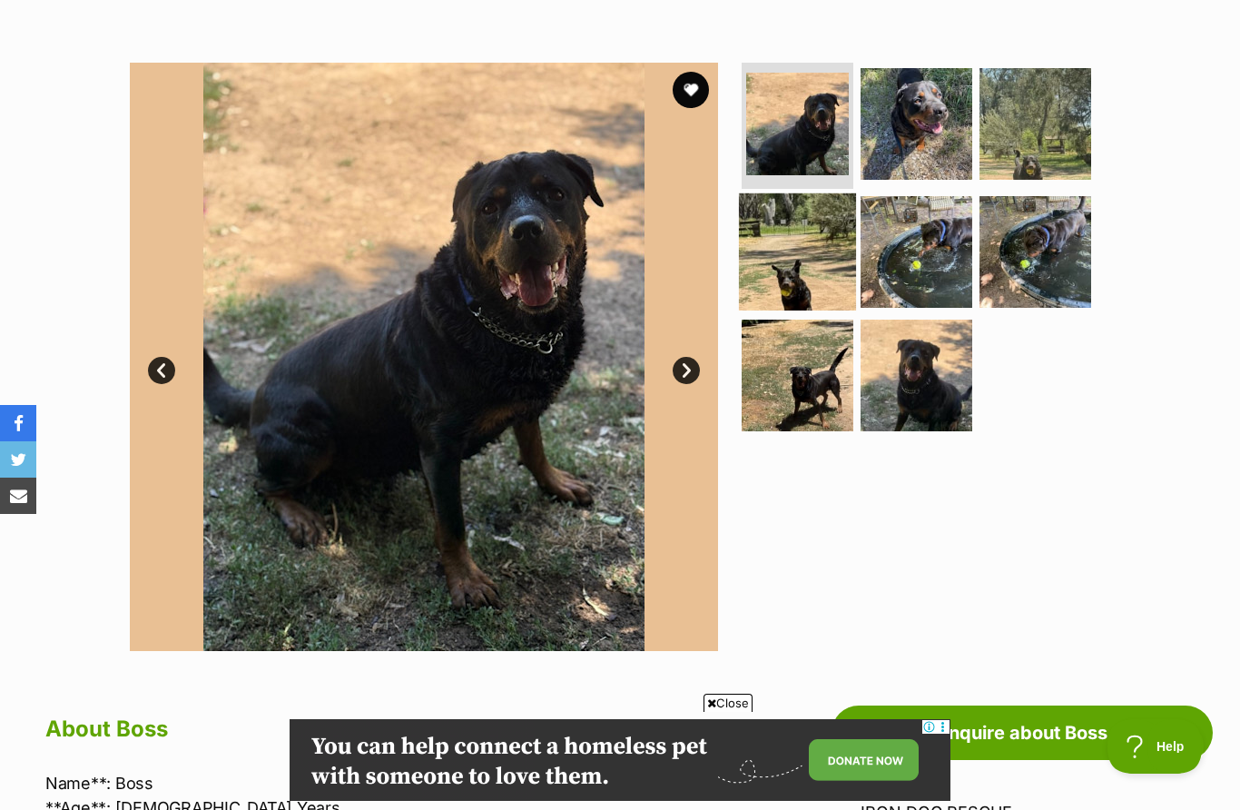
click at [763, 233] on img at bounding box center [797, 251] width 117 height 117
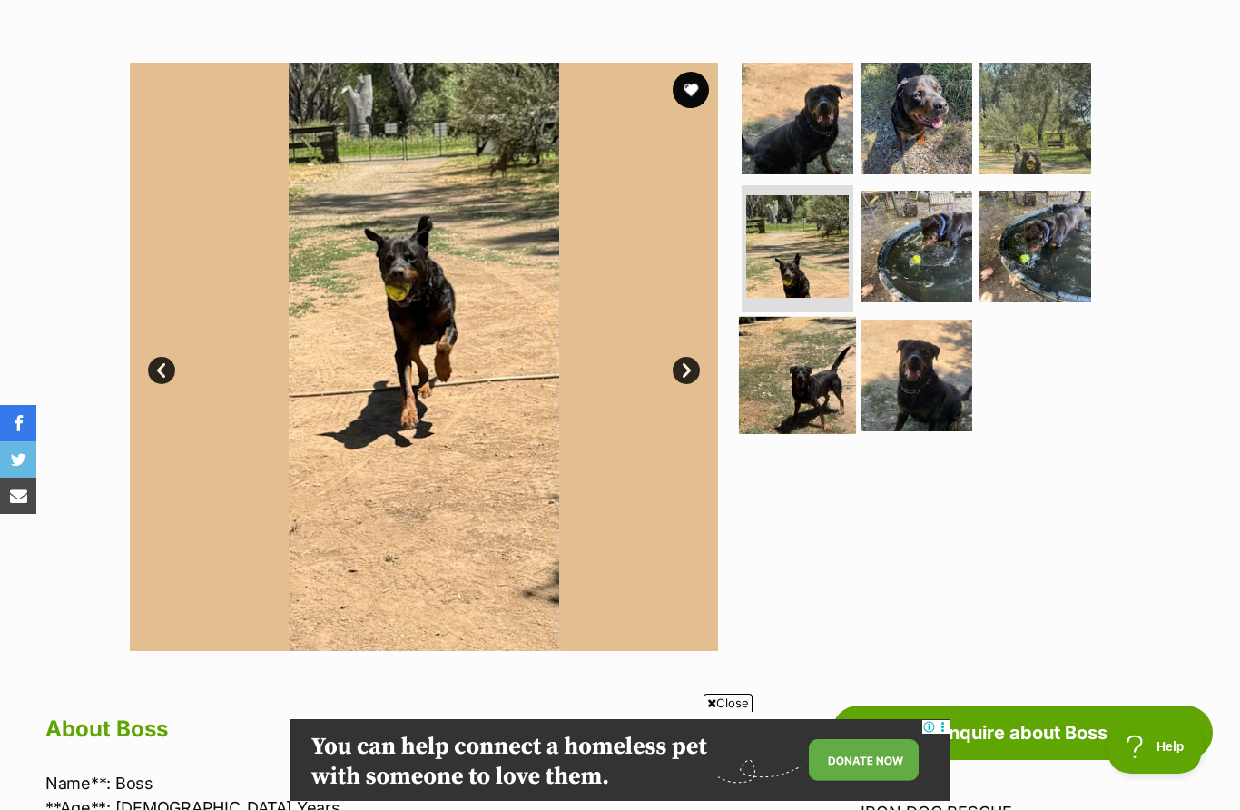
click at [782, 359] on img at bounding box center [797, 375] width 117 height 117
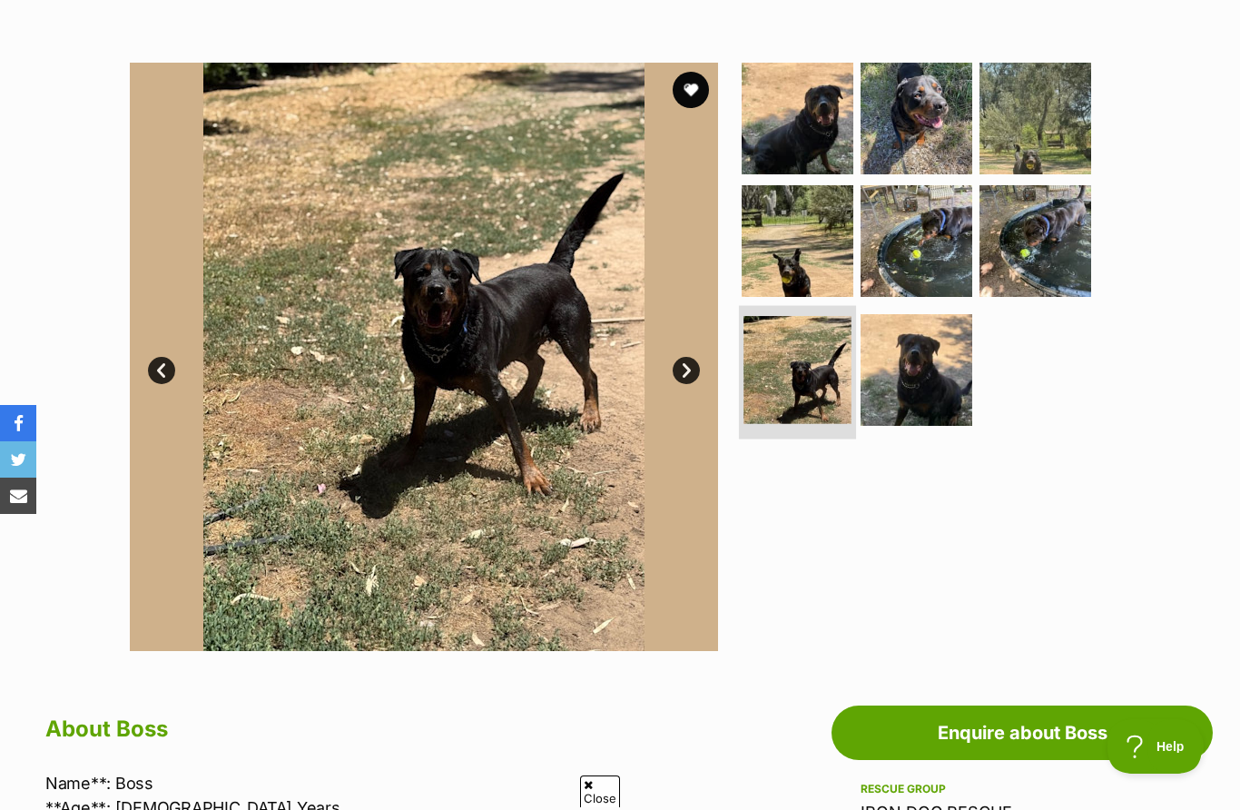
scroll to position [0, 0]
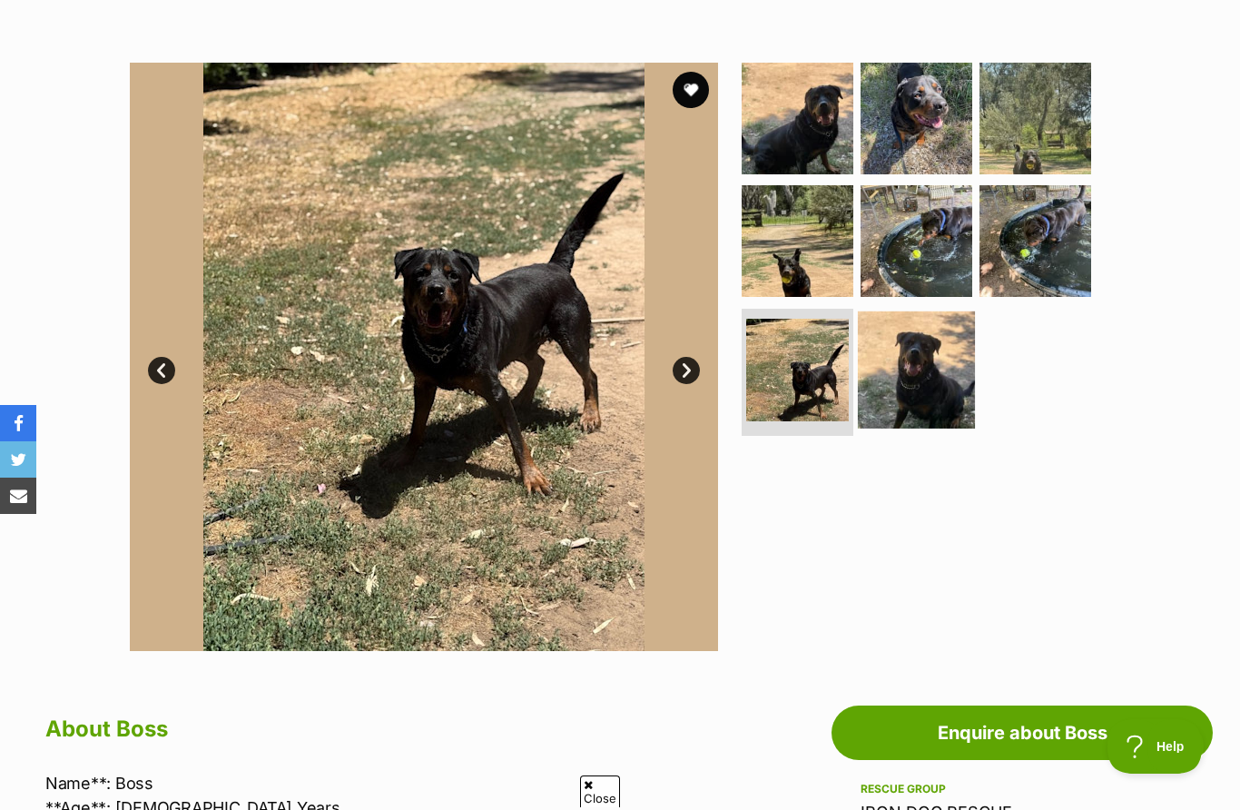
click at [908, 367] on img at bounding box center [916, 369] width 117 height 117
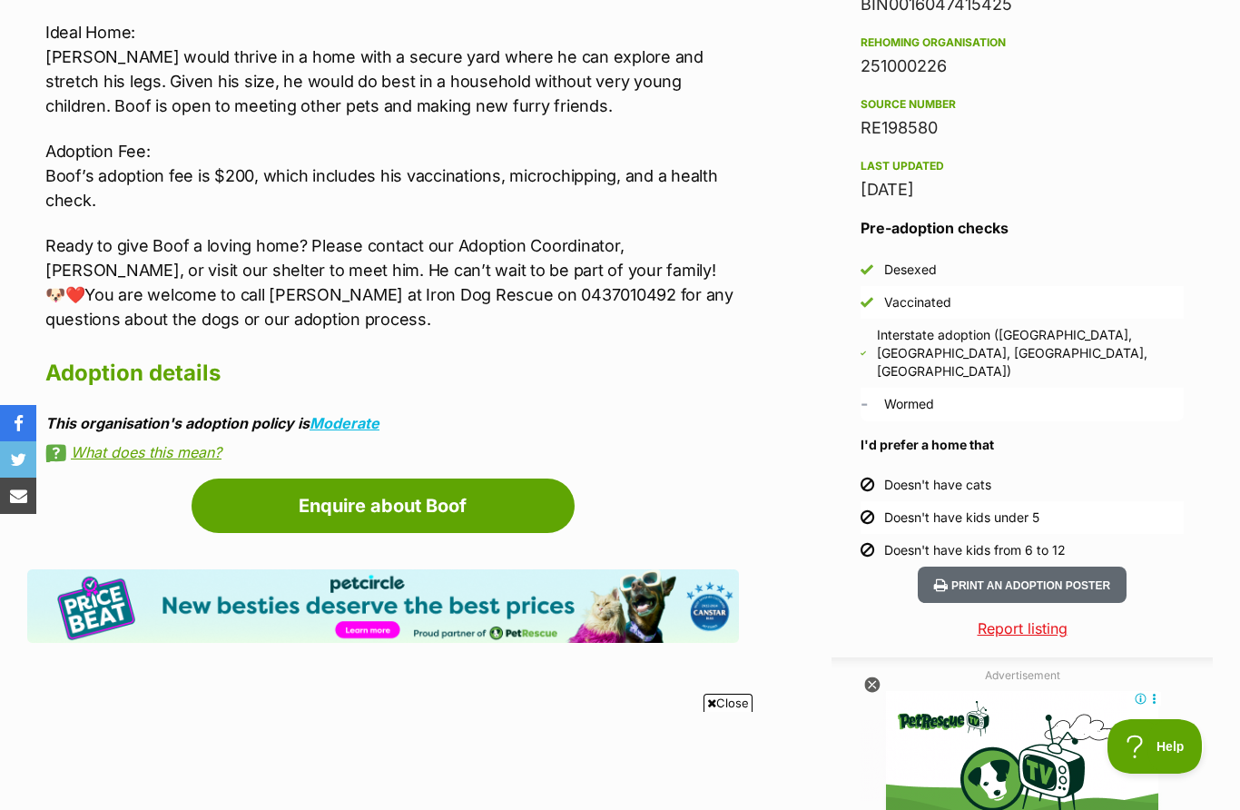
scroll to position [1560, 0]
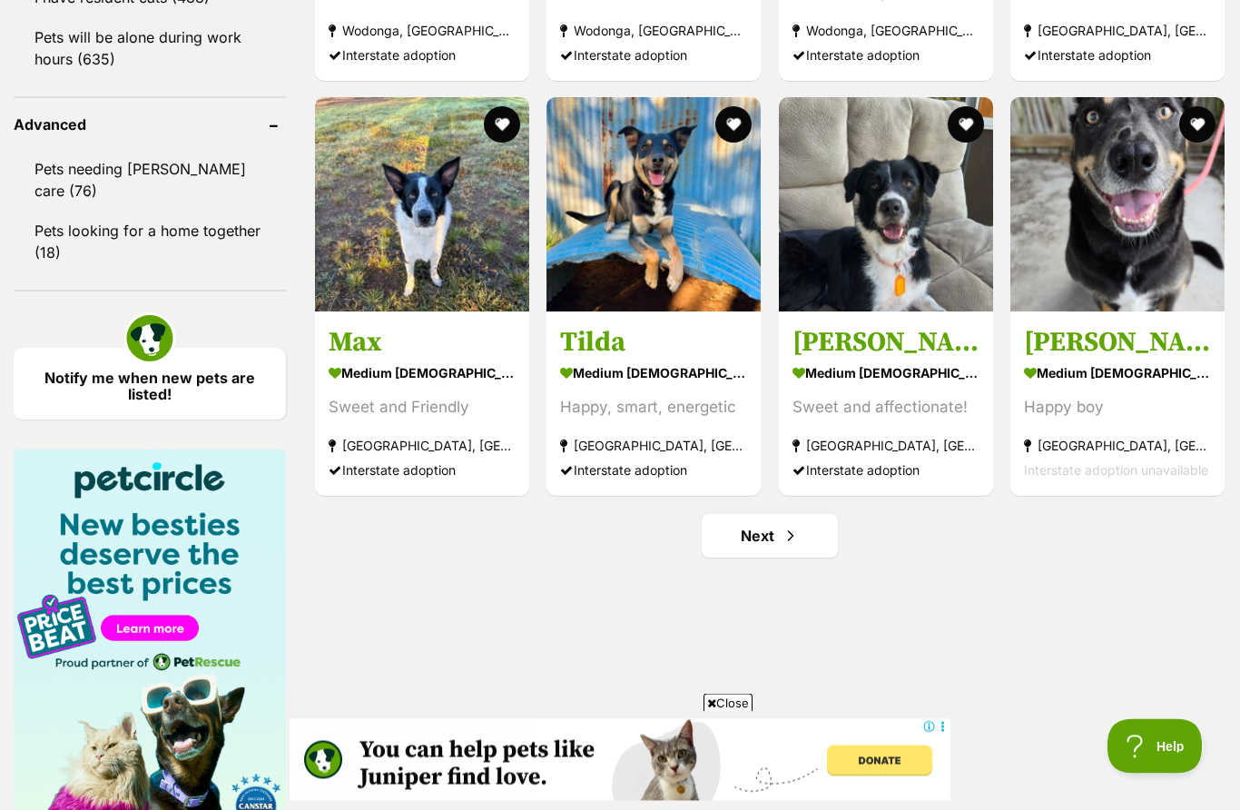
scroll to position [2337, 0]
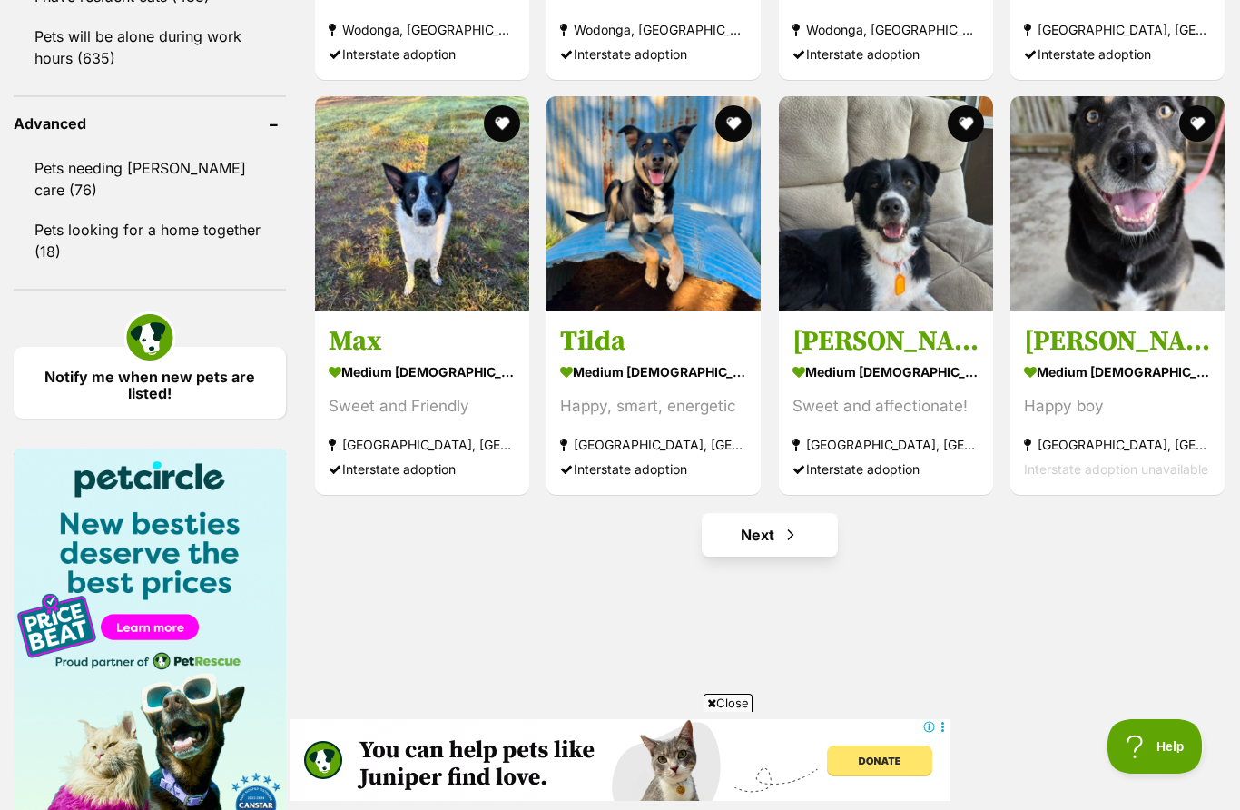
click at [804, 541] on link "Next" at bounding box center [770, 535] width 136 height 44
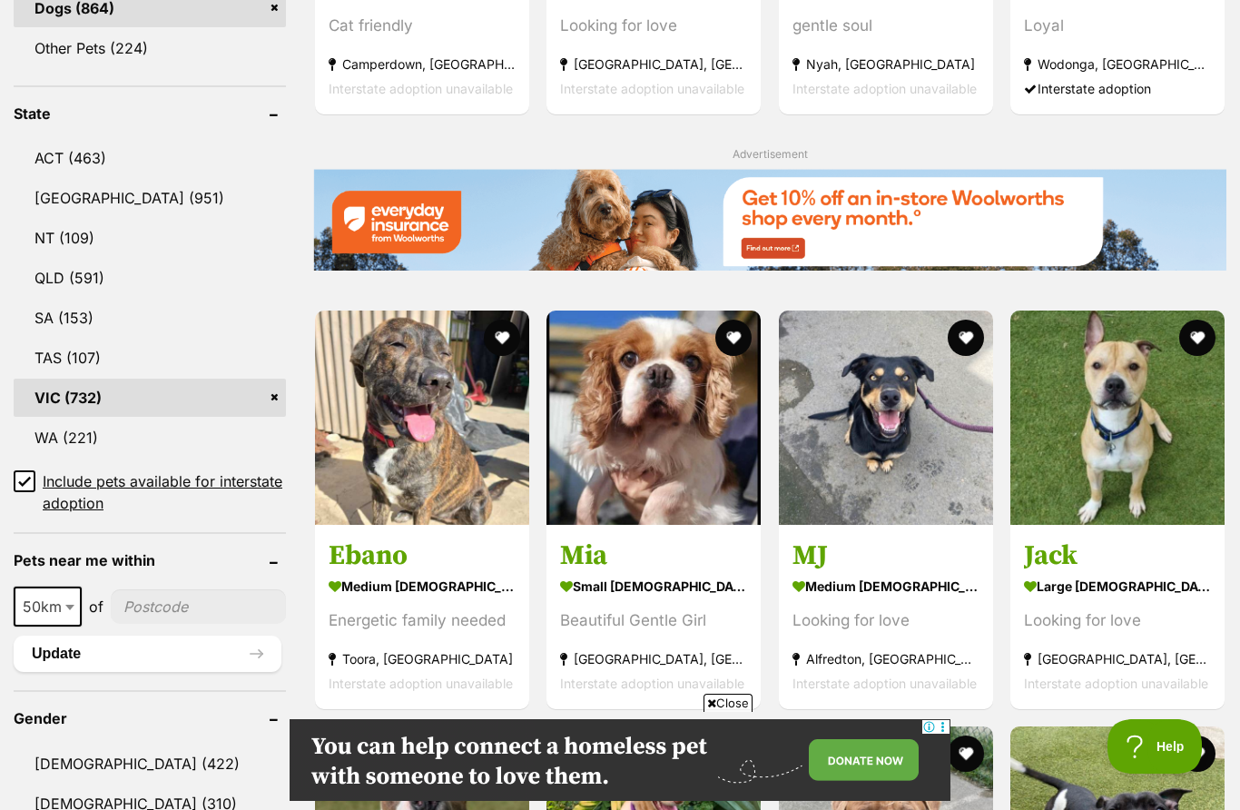
scroll to position [878, 0]
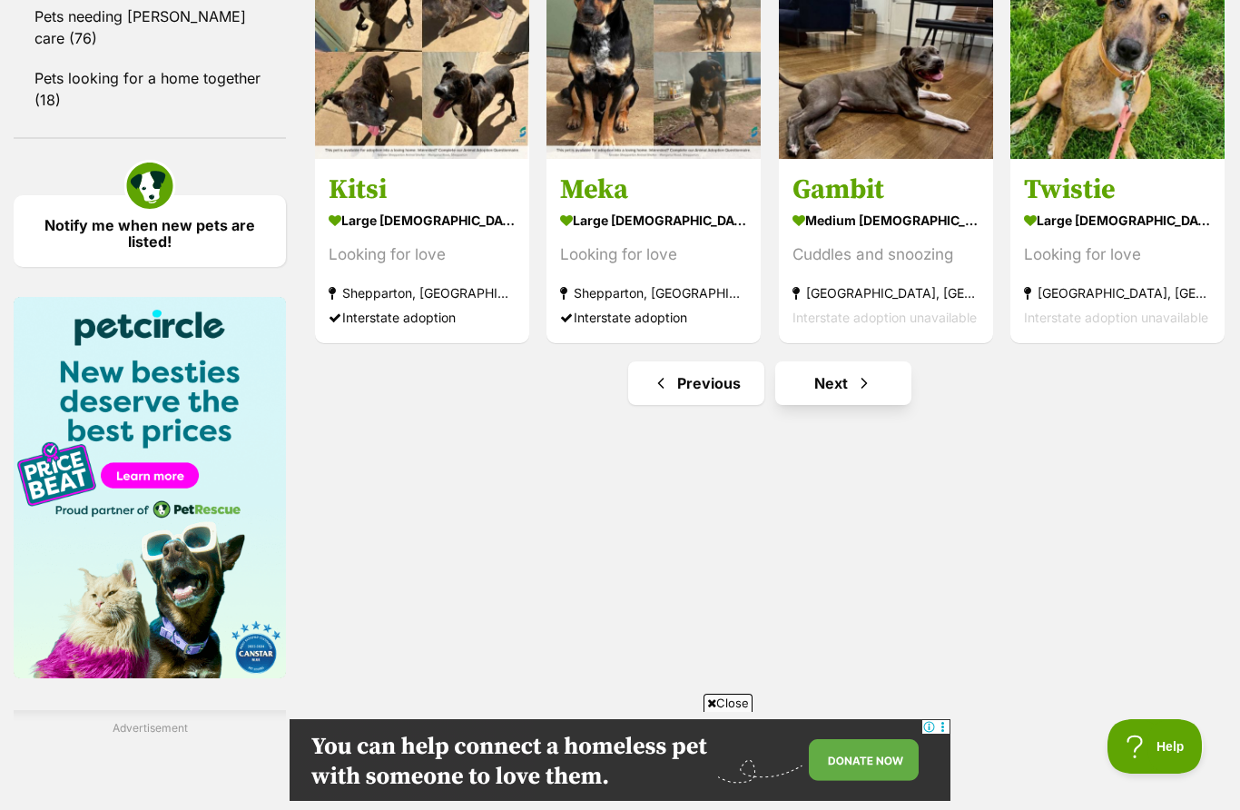
click at [837, 388] on link "Next" at bounding box center [843, 383] width 136 height 44
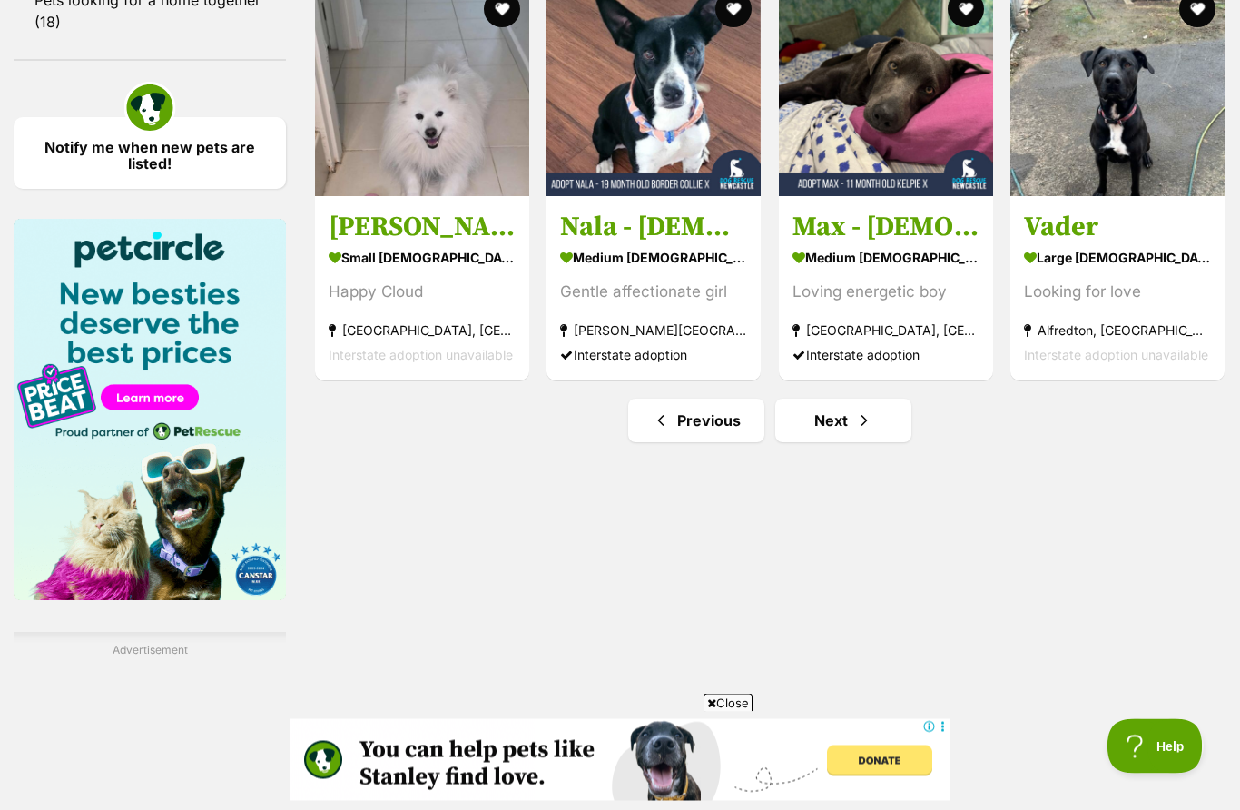
scroll to position [2566, 0]
click at [871, 431] on link "Next" at bounding box center [843, 420] width 136 height 44
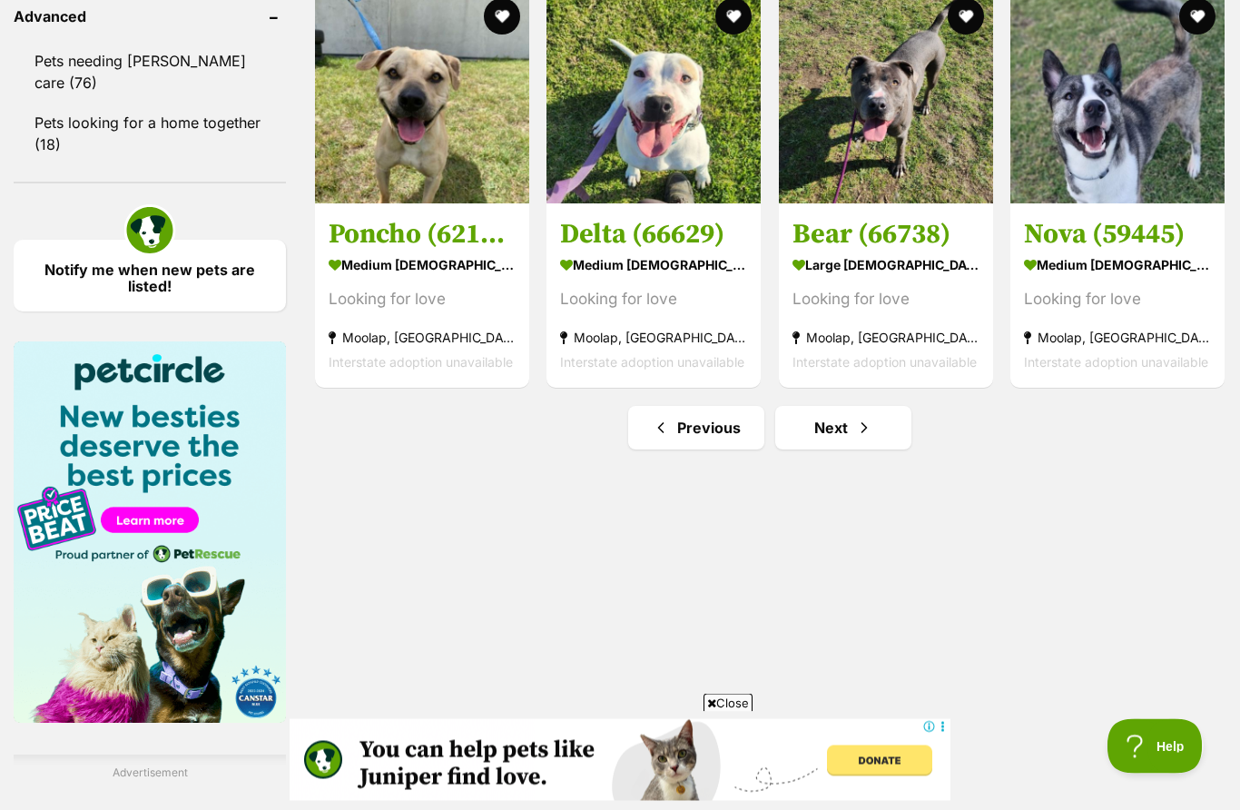
scroll to position [2444, 0]
click at [857, 438] on link "Next" at bounding box center [843, 428] width 136 height 44
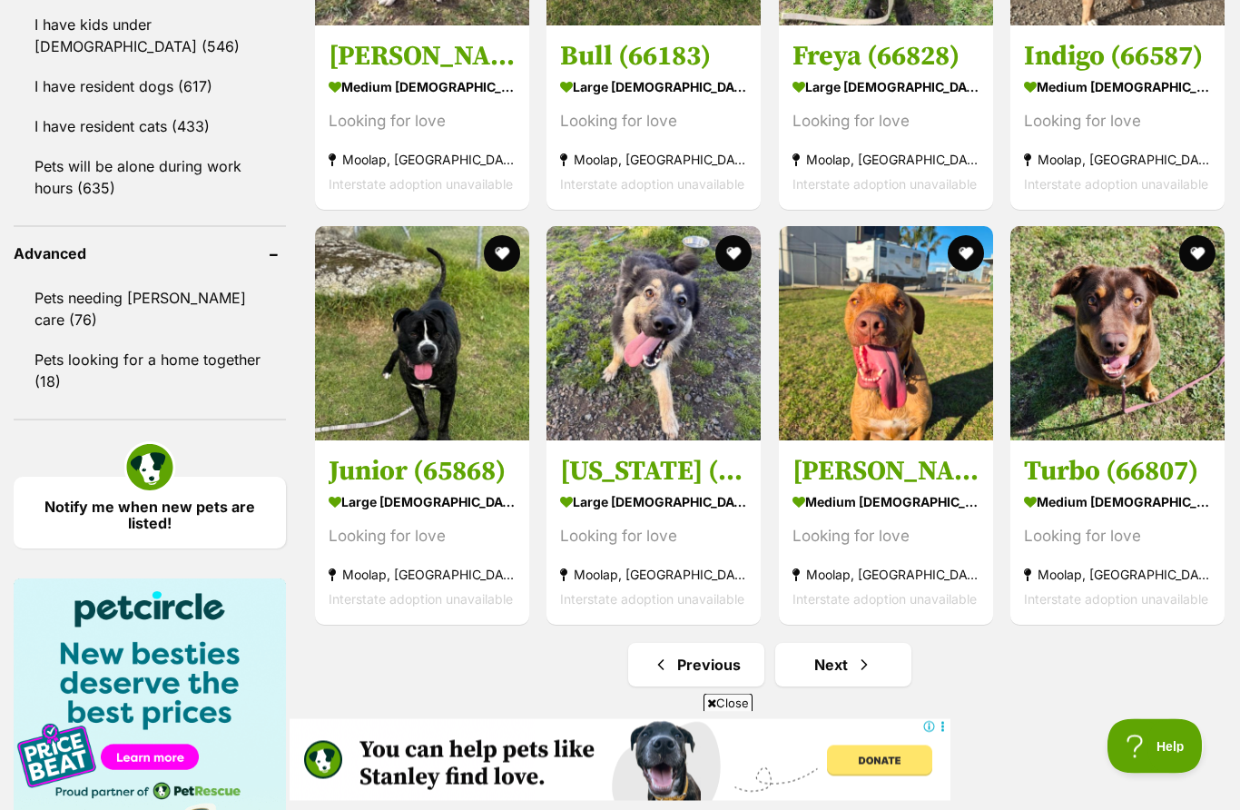
scroll to position [2207, 0]
click at [824, 667] on link "Next" at bounding box center [843, 665] width 136 height 44
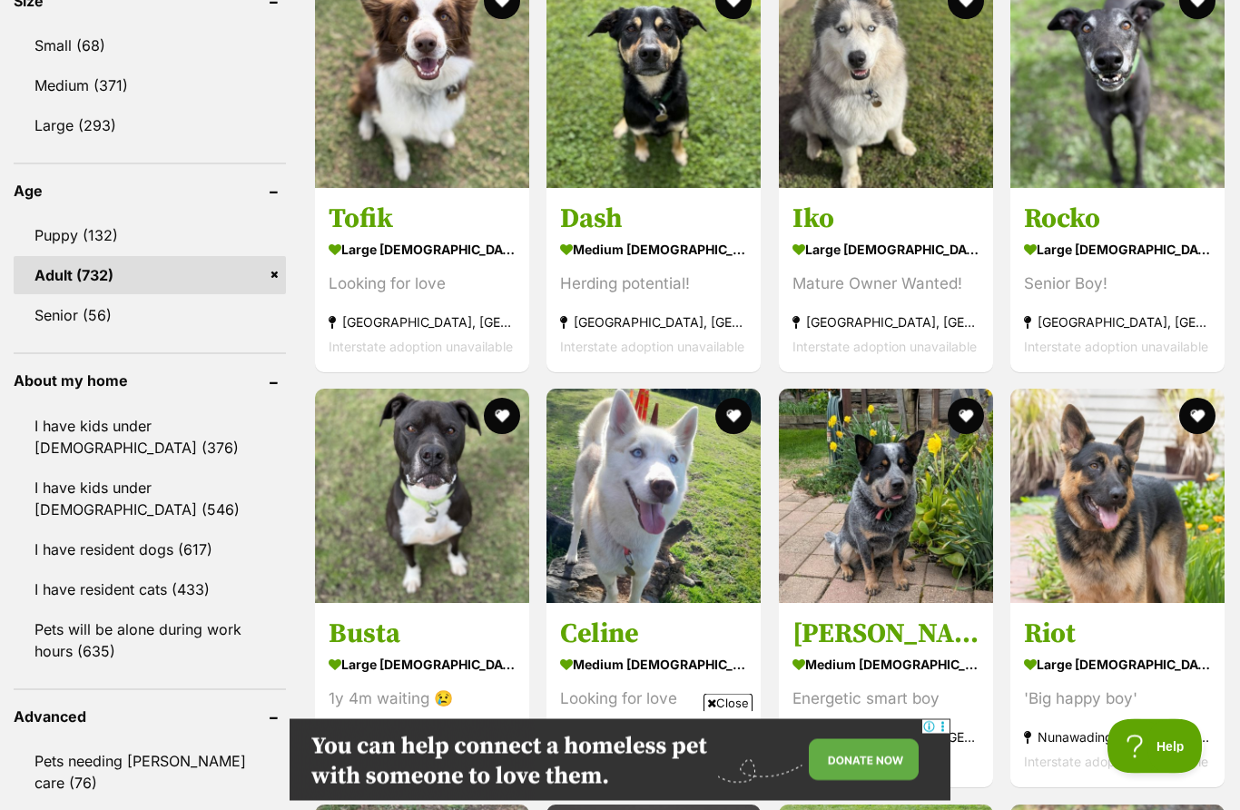
scroll to position [1745, 0]
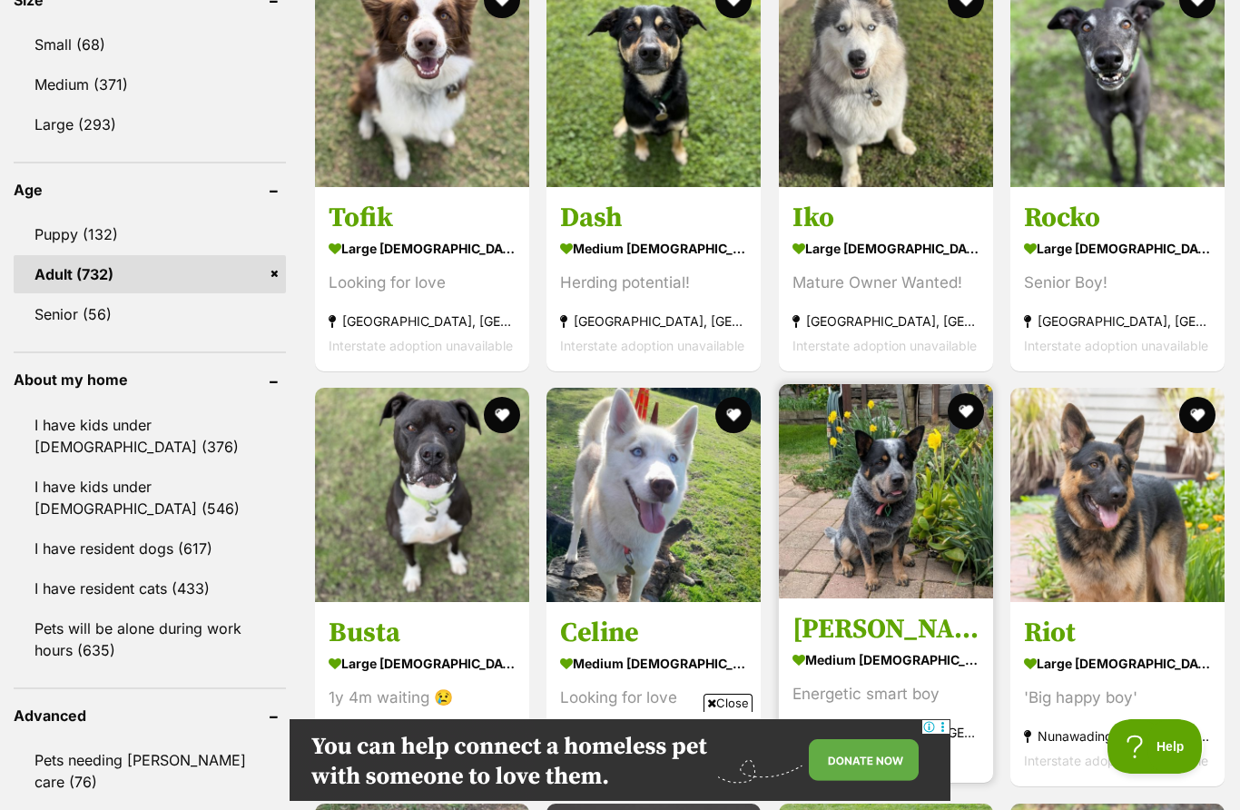
click at [852, 508] on img at bounding box center [886, 491] width 214 height 214
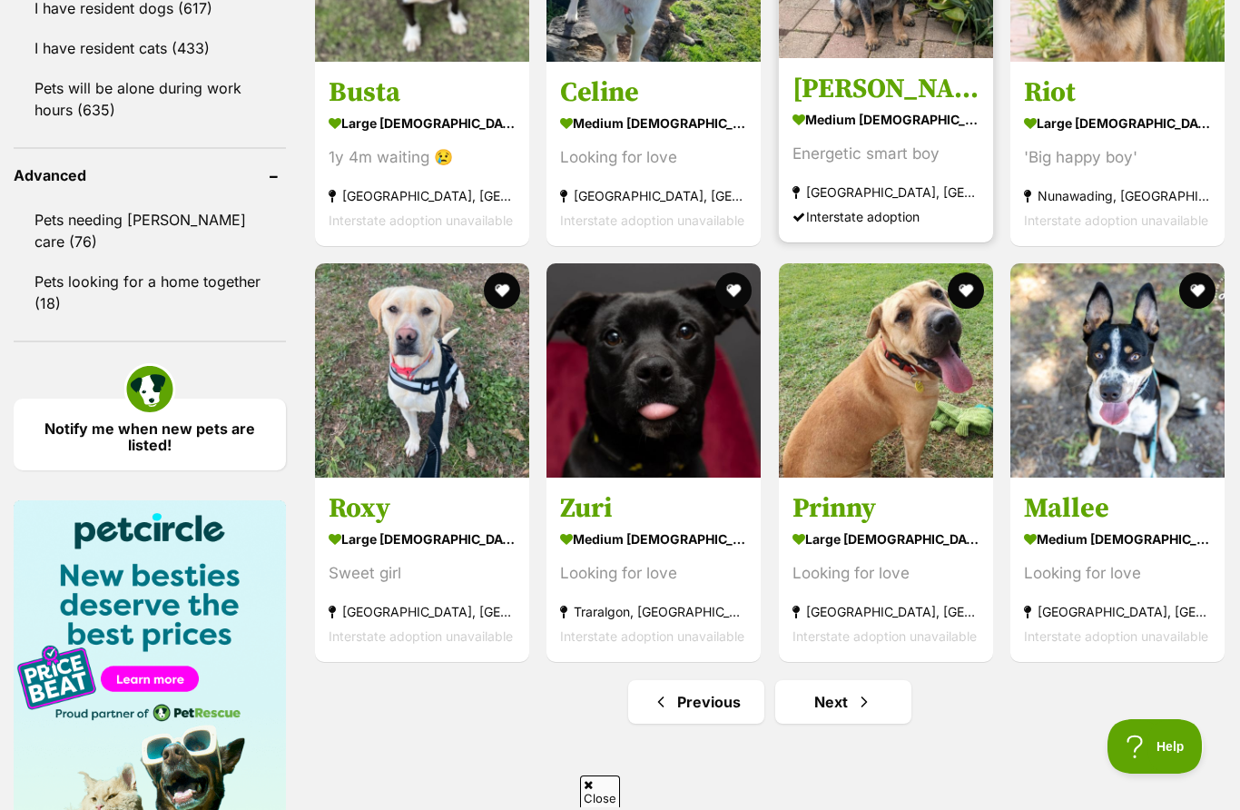
scroll to position [0, 0]
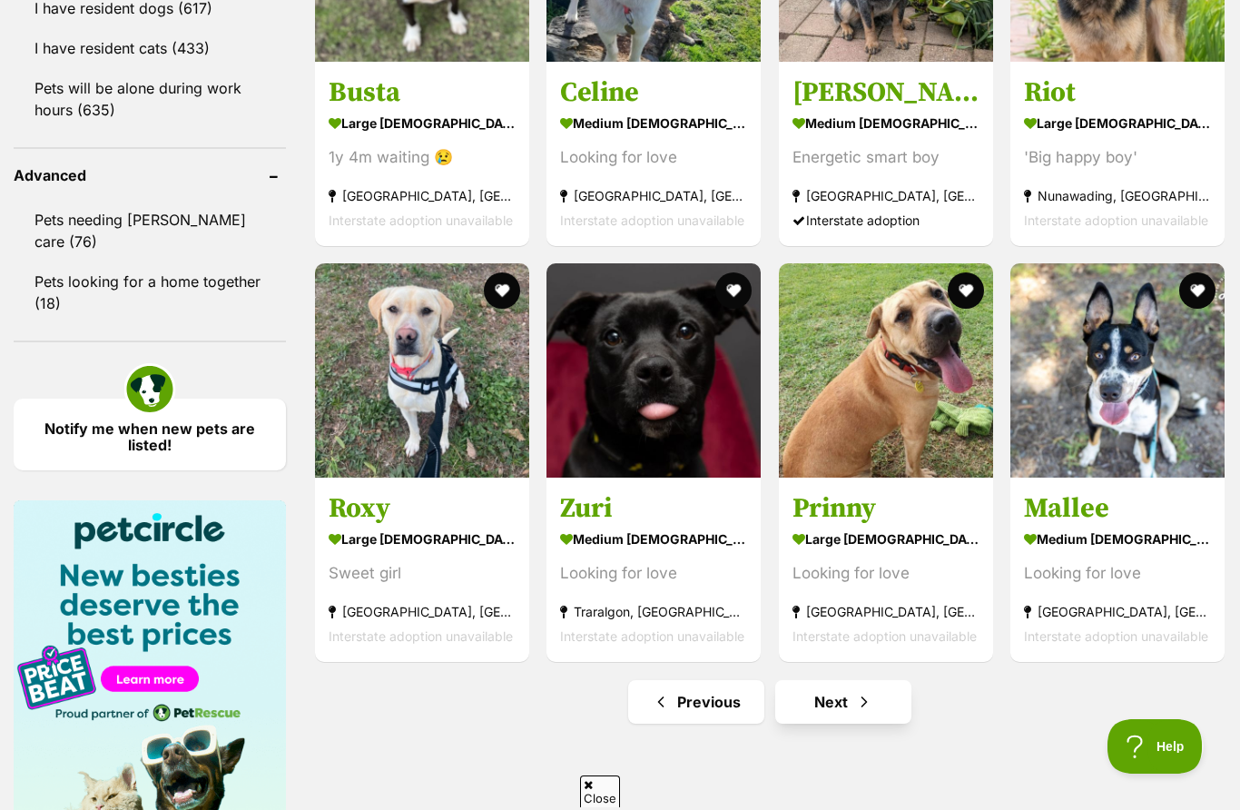
click at [839, 688] on link "Next" at bounding box center [843, 702] width 136 height 44
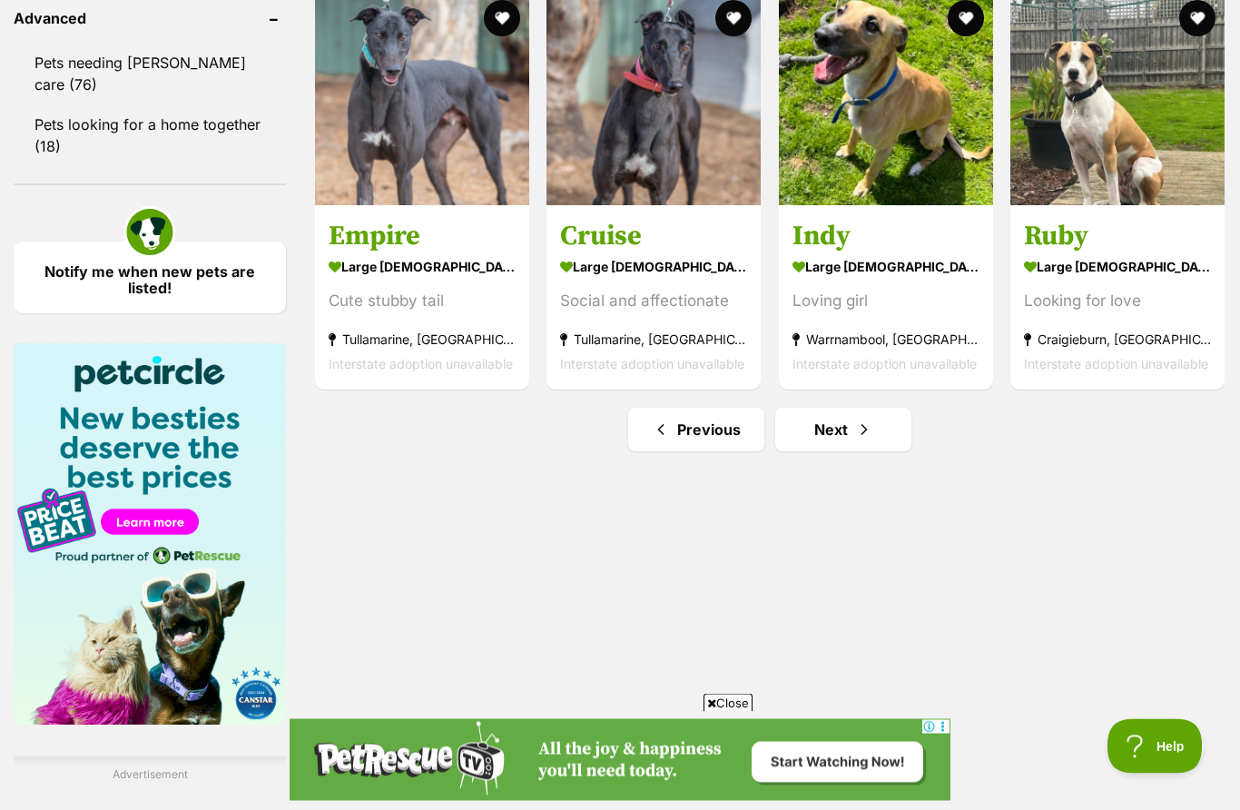
scroll to position [2442, 0]
click at [839, 422] on link "Next" at bounding box center [843, 429] width 136 height 44
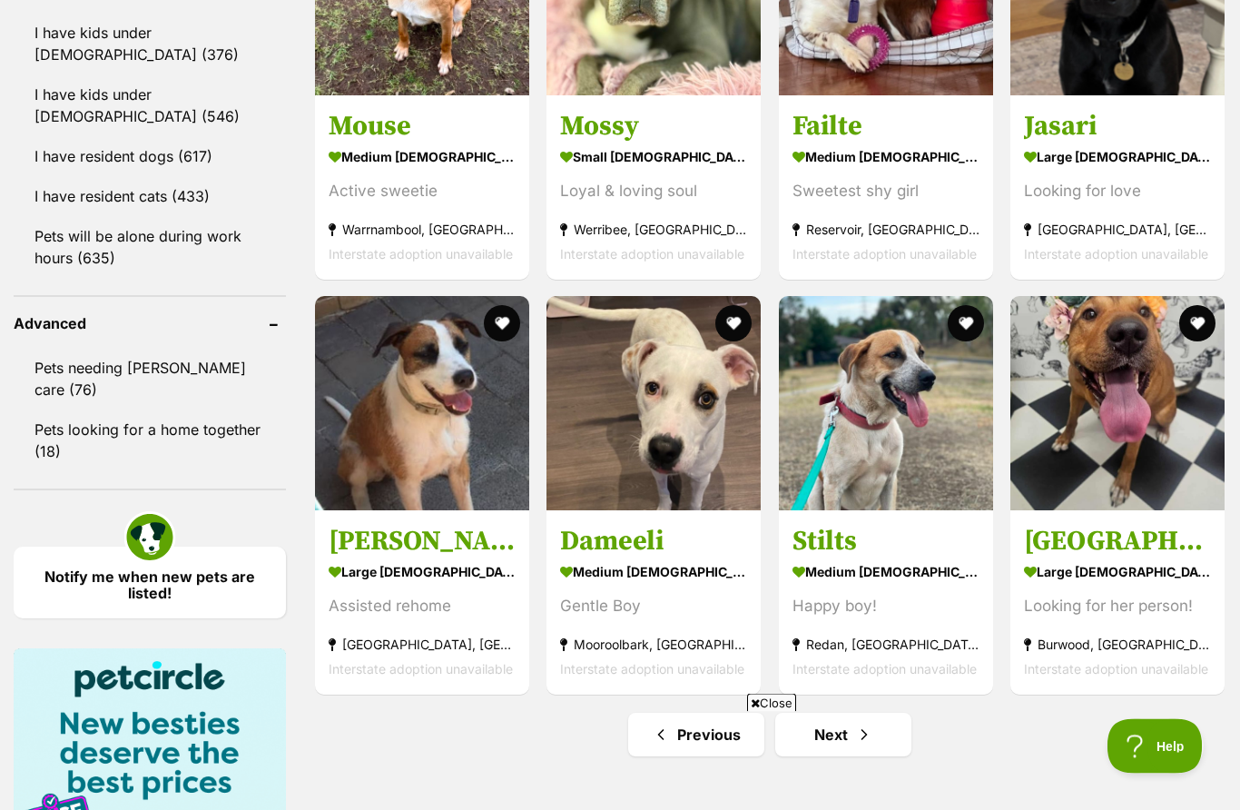
scroll to position [2137, 0]
click at [822, 729] on link "Next" at bounding box center [843, 734] width 136 height 44
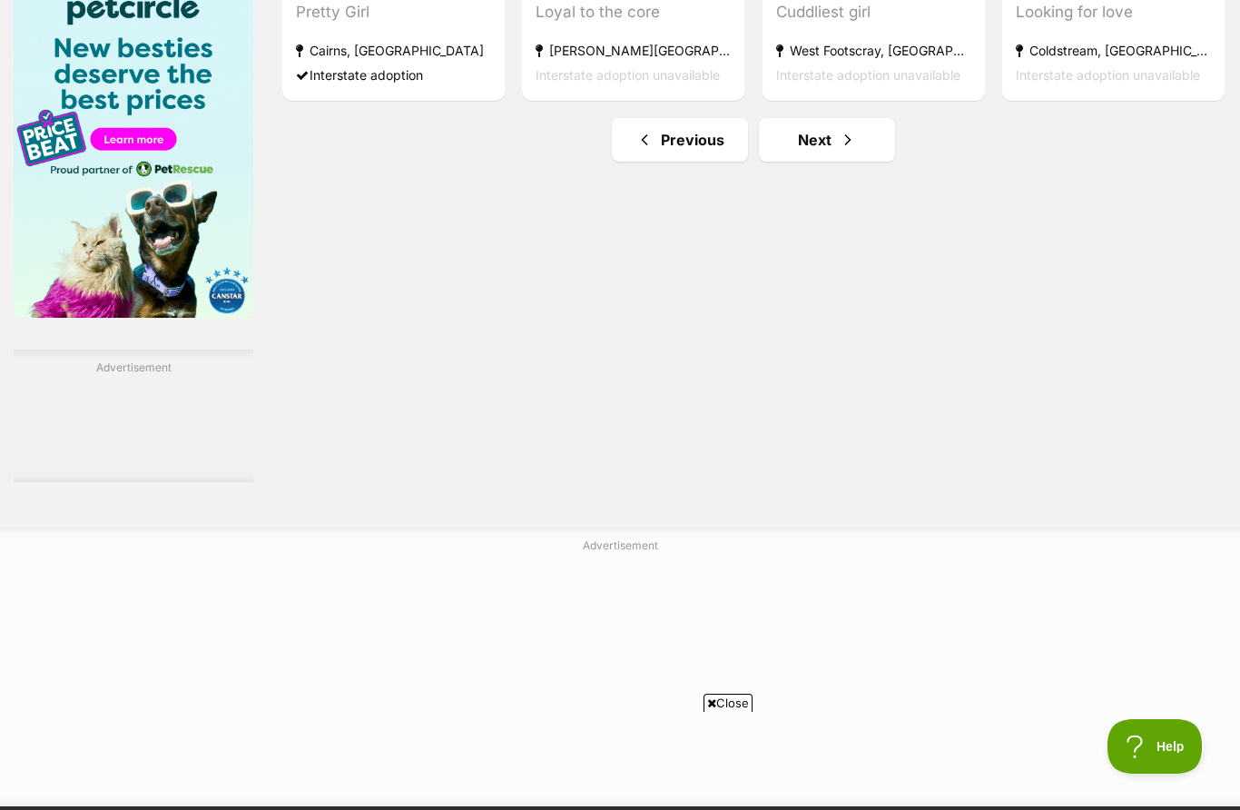
scroll to position [2913, 0]
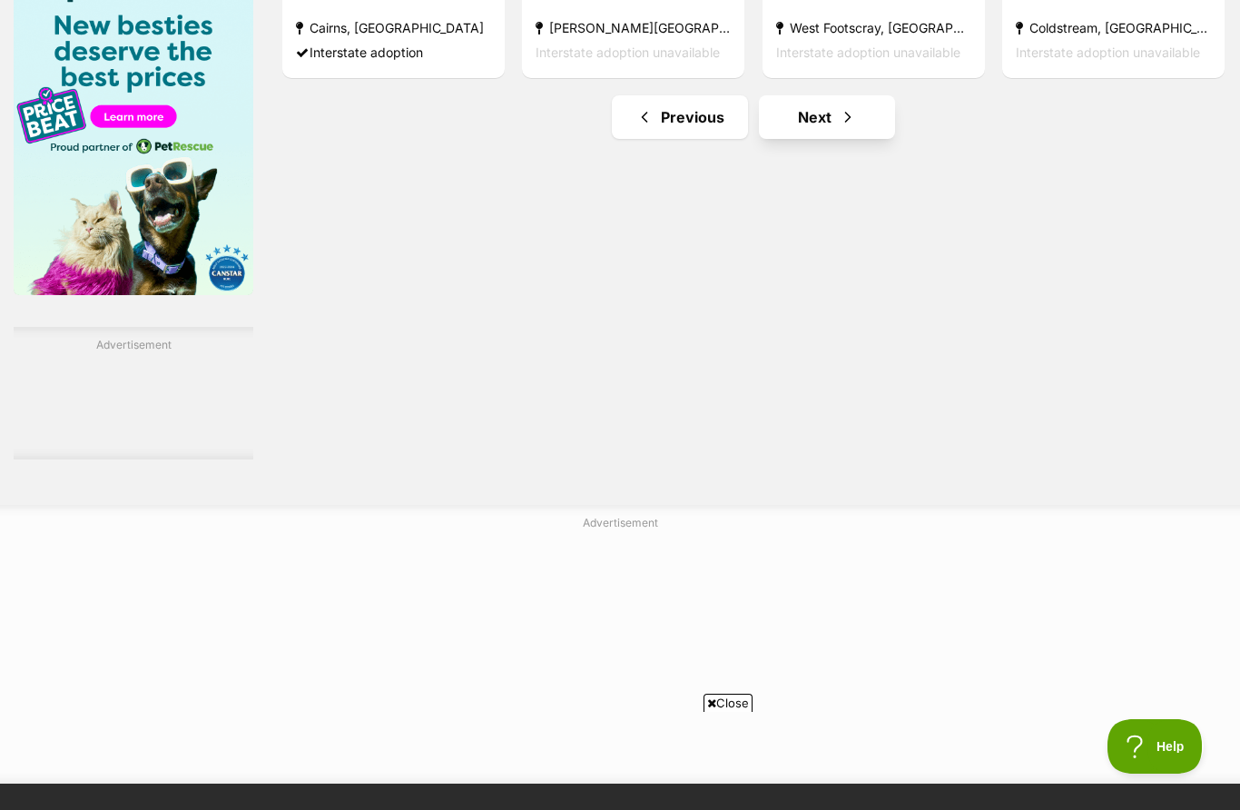
click at [826, 139] on link "Next" at bounding box center [827, 117] width 136 height 44
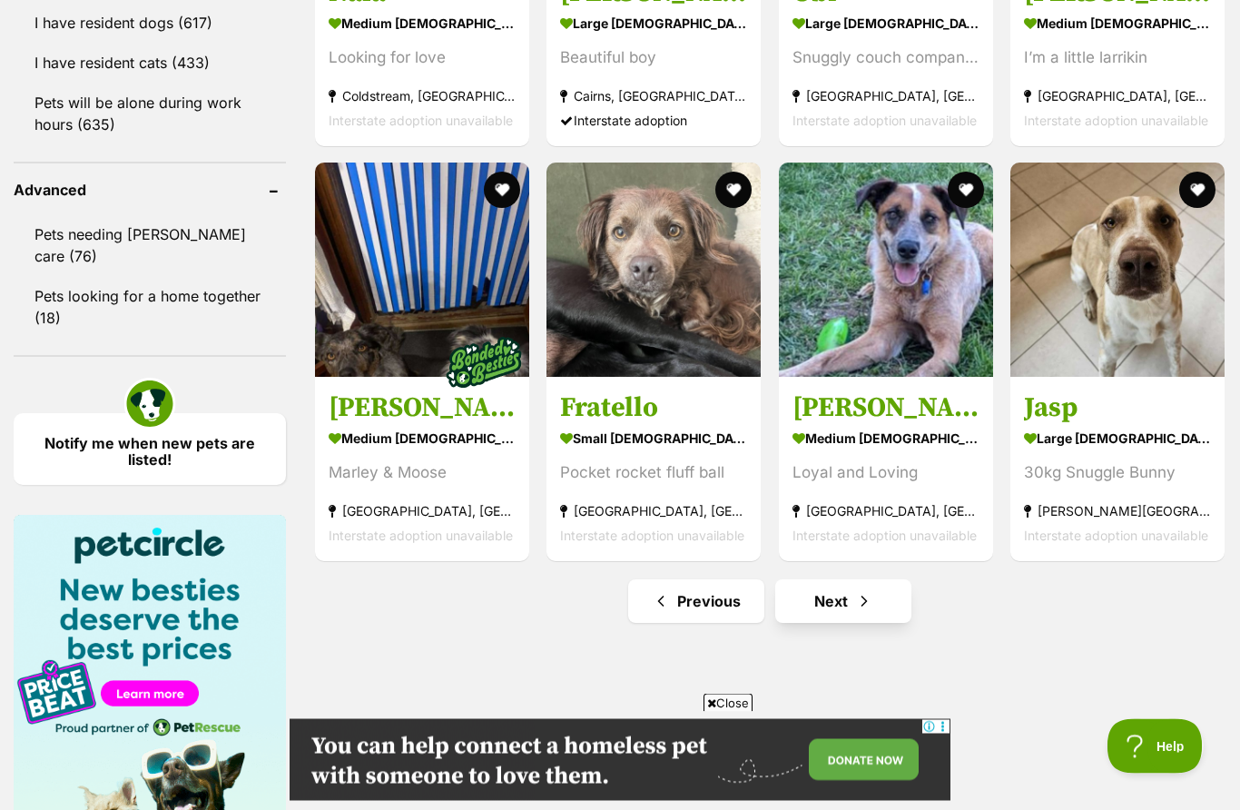
scroll to position [2271, 0]
click at [848, 596] on link "Next" at bounding box center [843, 601] width 136 height 44
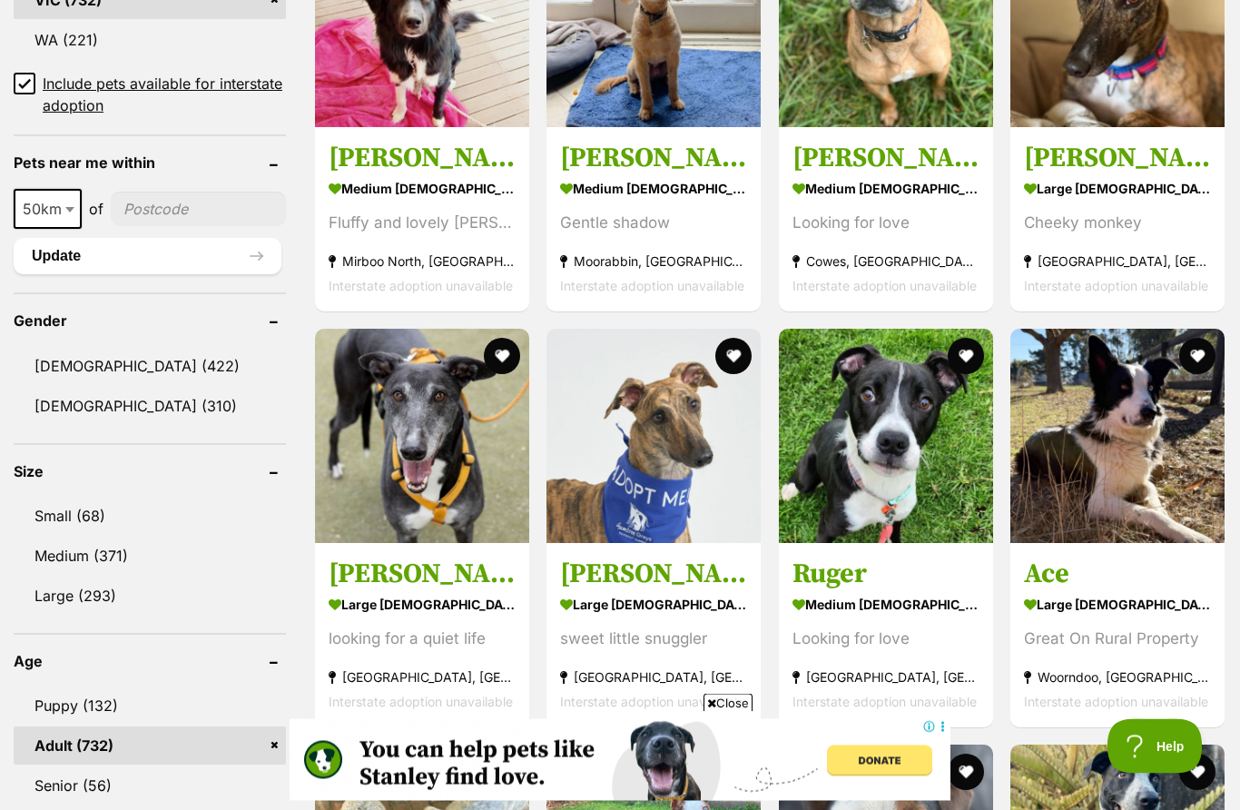
scroll to position [1276, 0]
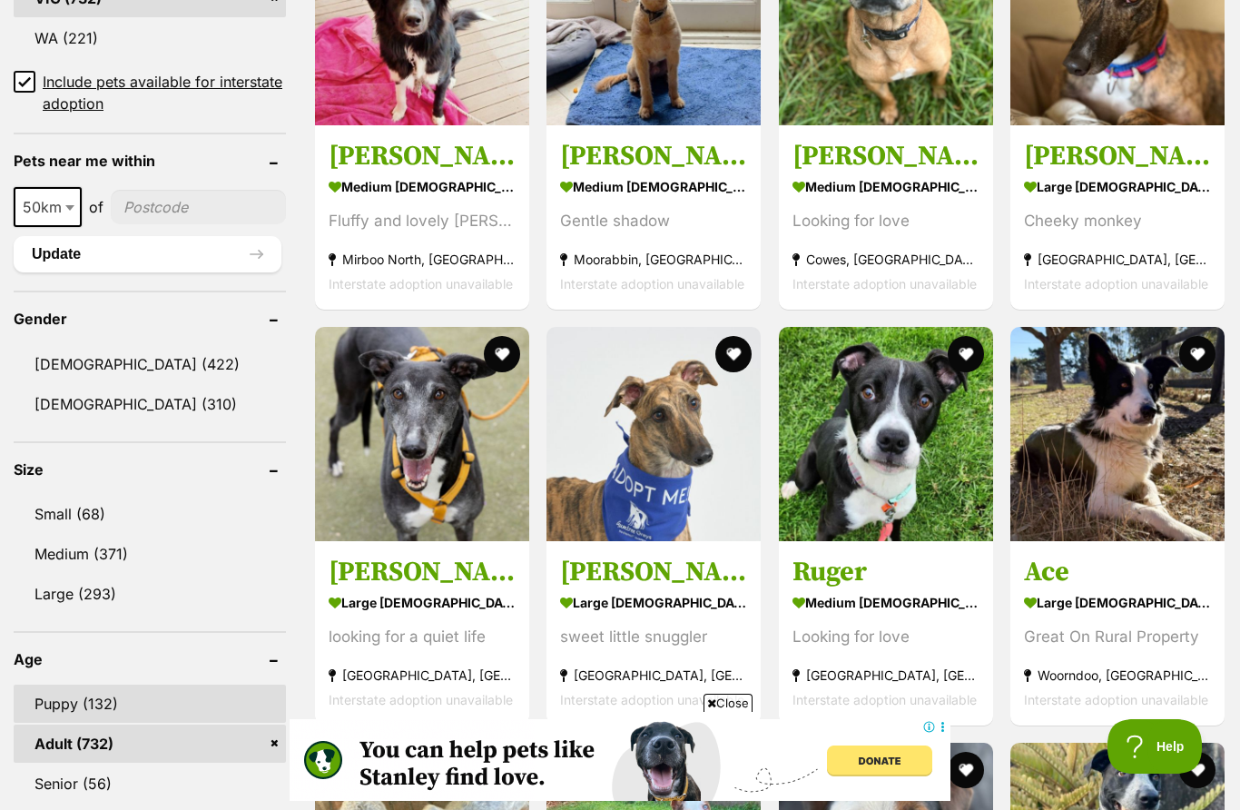
click at [64, 702] on link "Puppy (132)" at bounding box center [150, 703] width 272 height 38
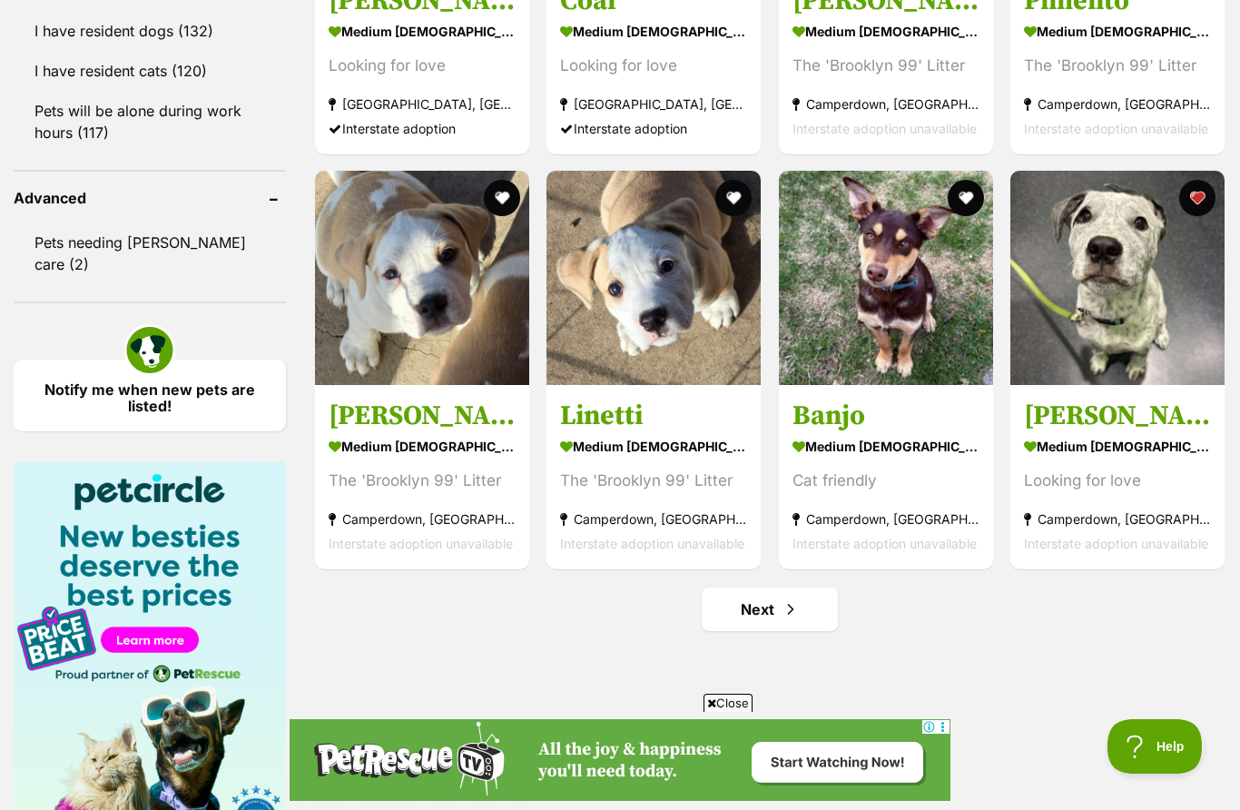
scroll to position [2314, 0]
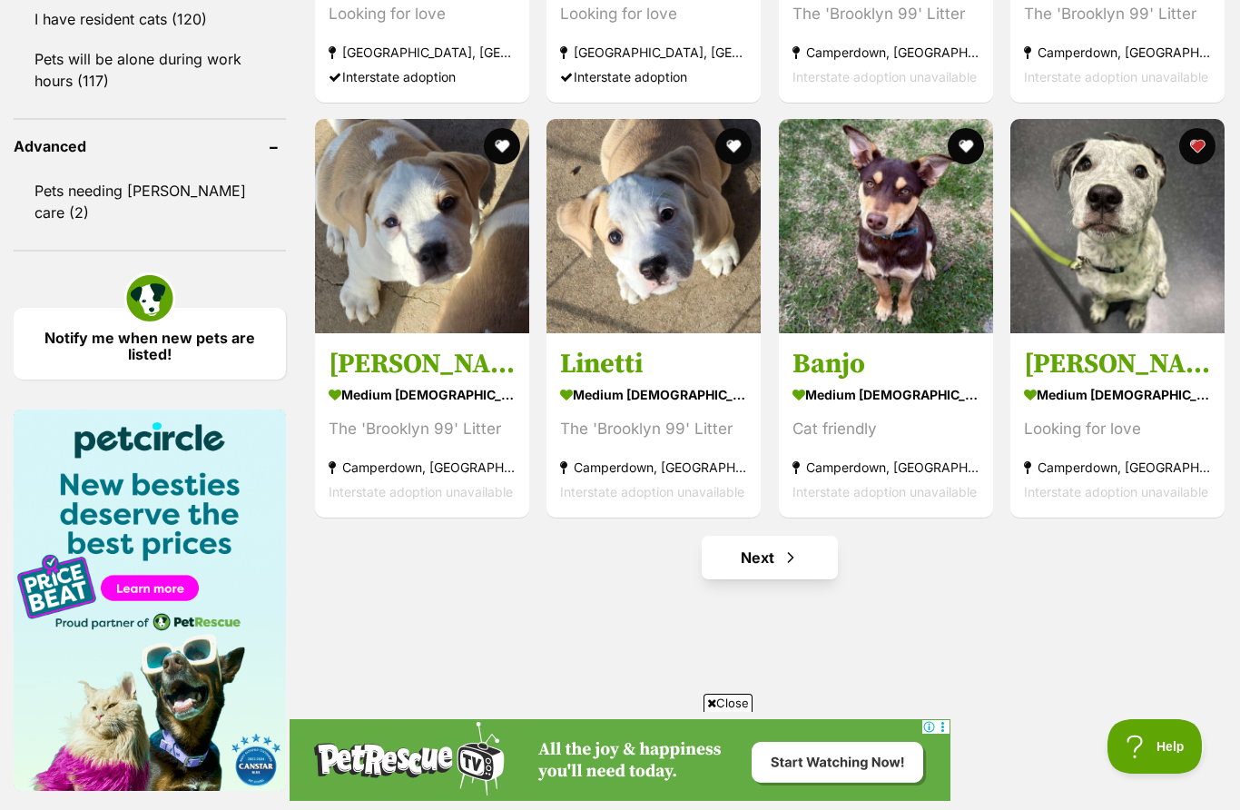
click at [795, 558] on span "Next page" at bounding box center [790, 557] width 18 height 22
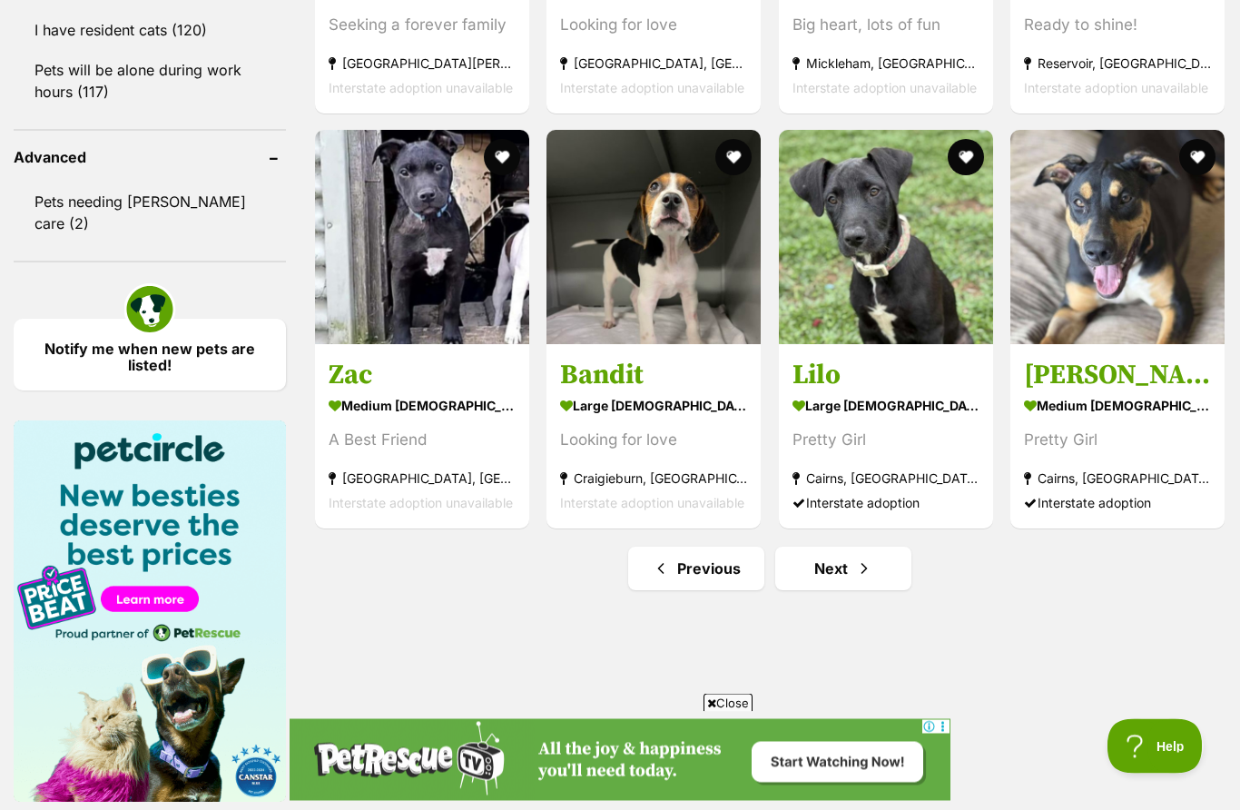
scroll to position [2303, 0]
click at [858, 579] on link "Next" at bounding box center [843, 568] width 136 height 44
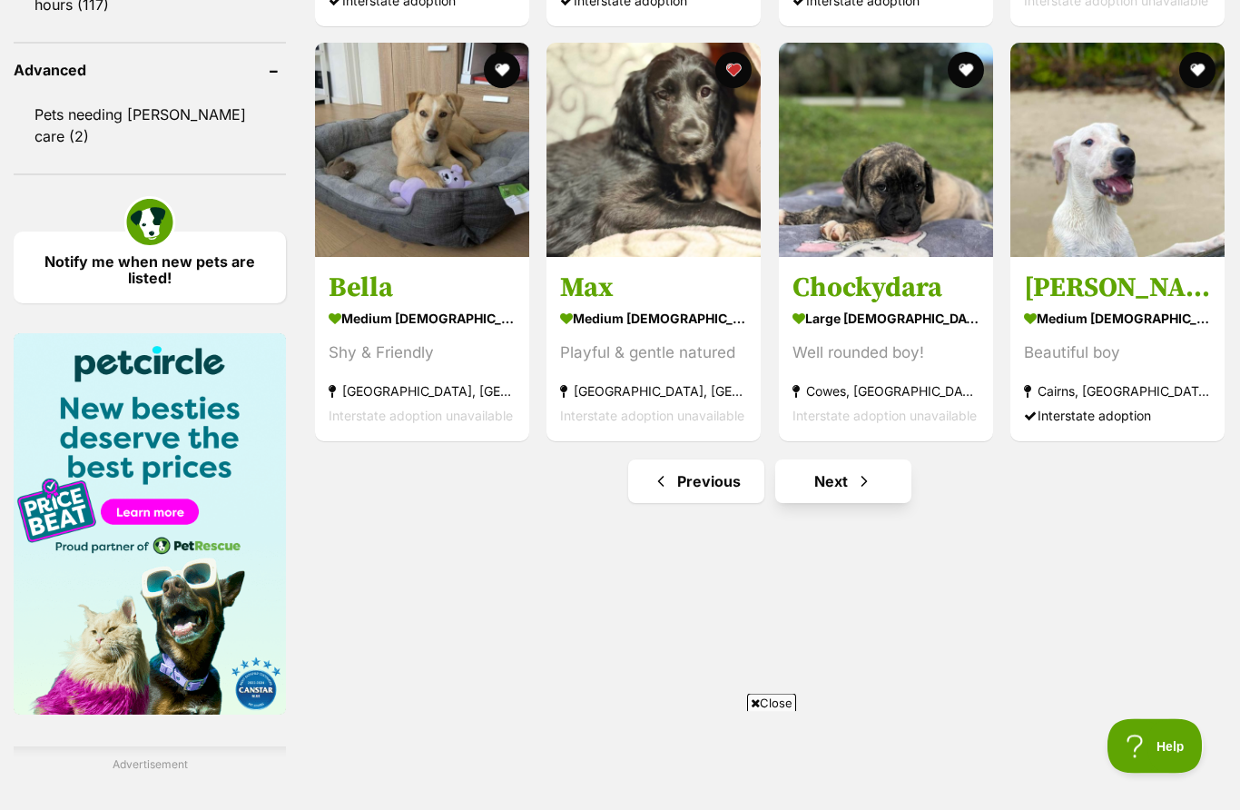
scroll to position [2390, 0]
click at [855, 486] on span "Next page" at bounding box center [864, 481] width 18 height 22
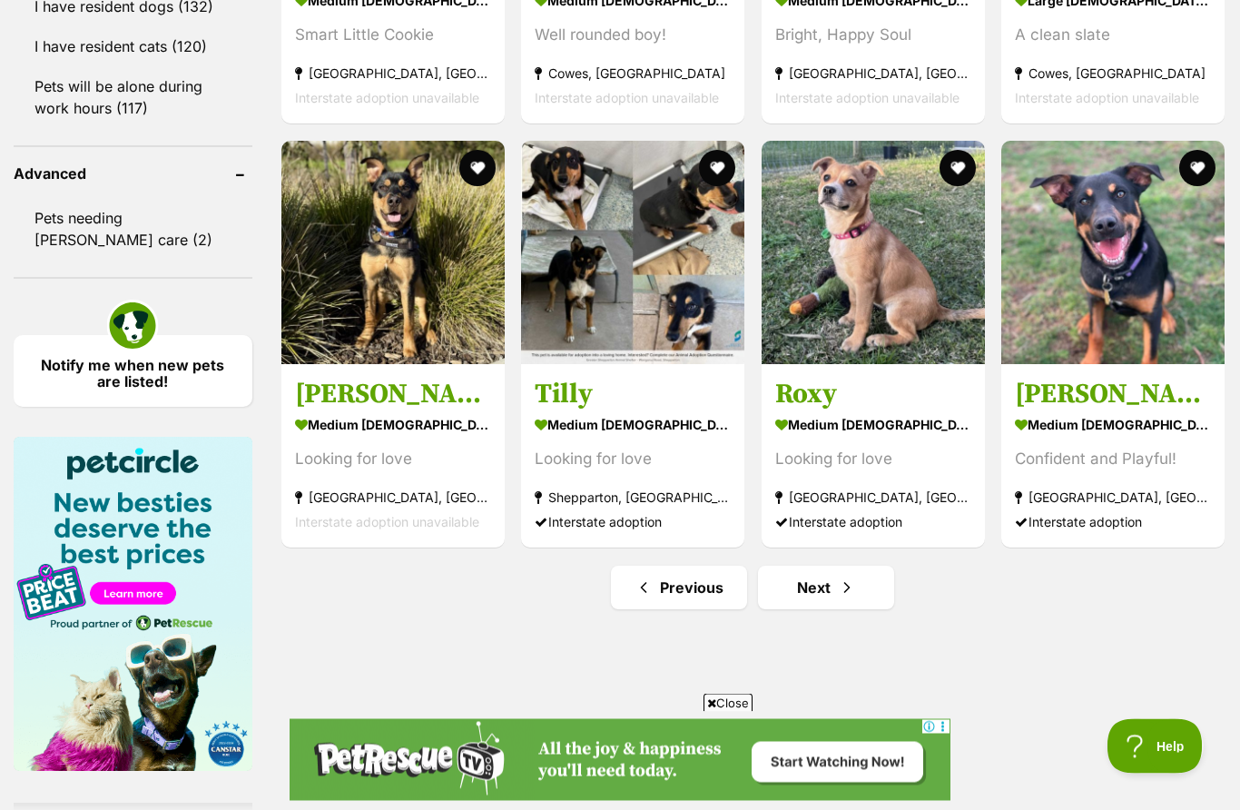
scroll to position [2331, 0]
click at [838, 598] on span "Next page" at bounding box center [847, 587] width 18 height 22
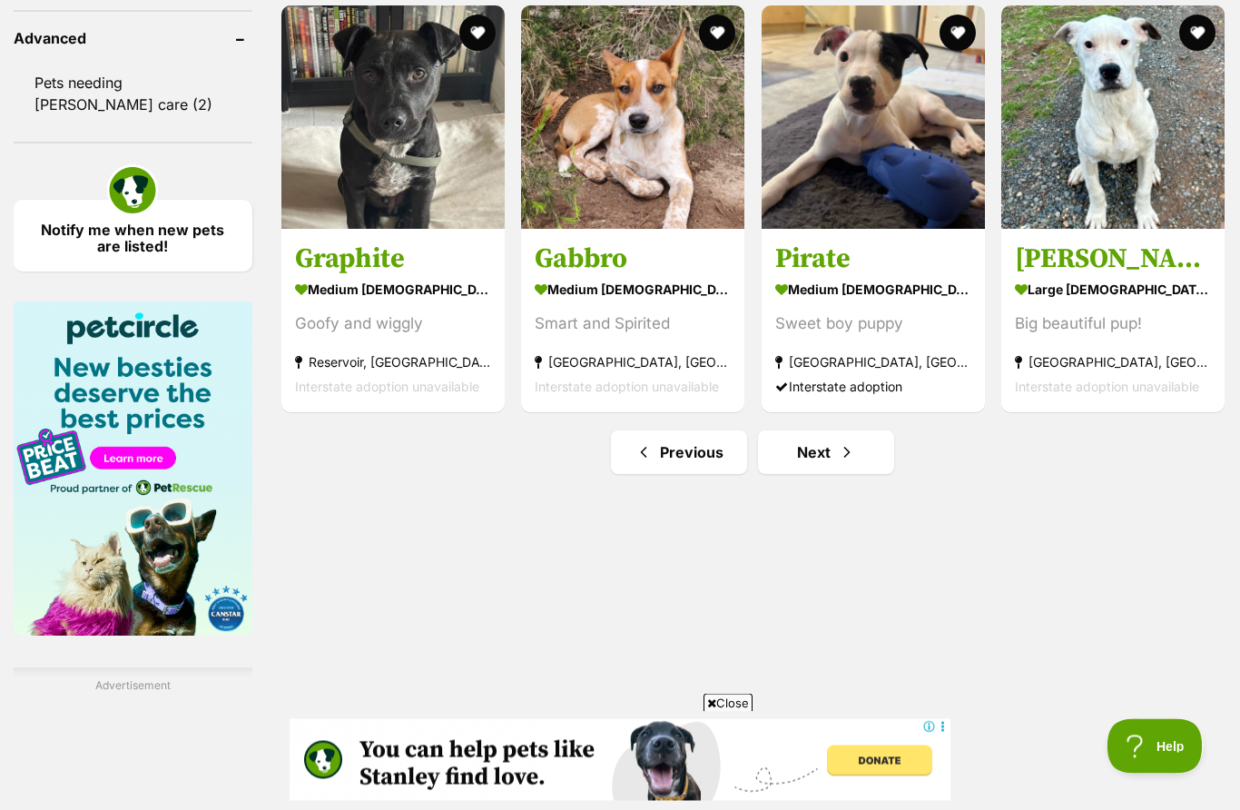
scroll to position [2461, 0]
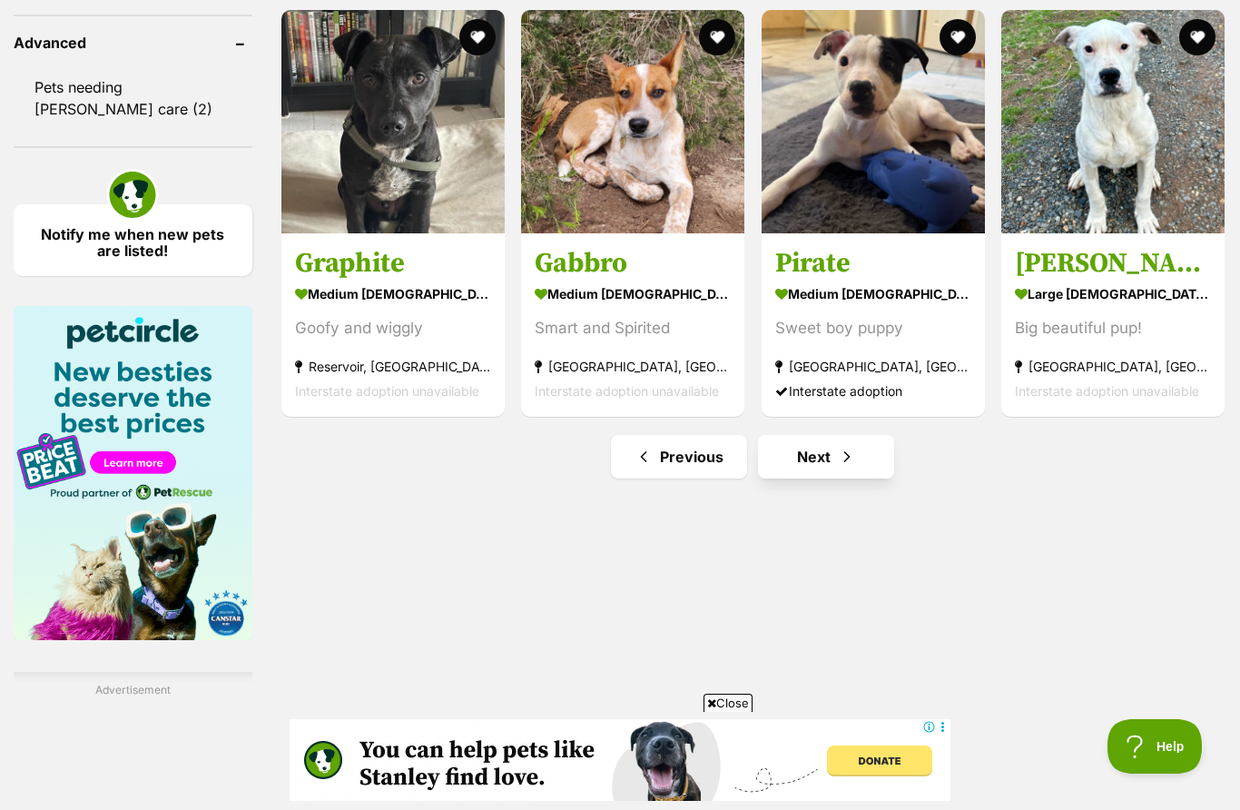
click at [820, 478] on link "Next" at bounding box center [826, 457] width 136 height 44
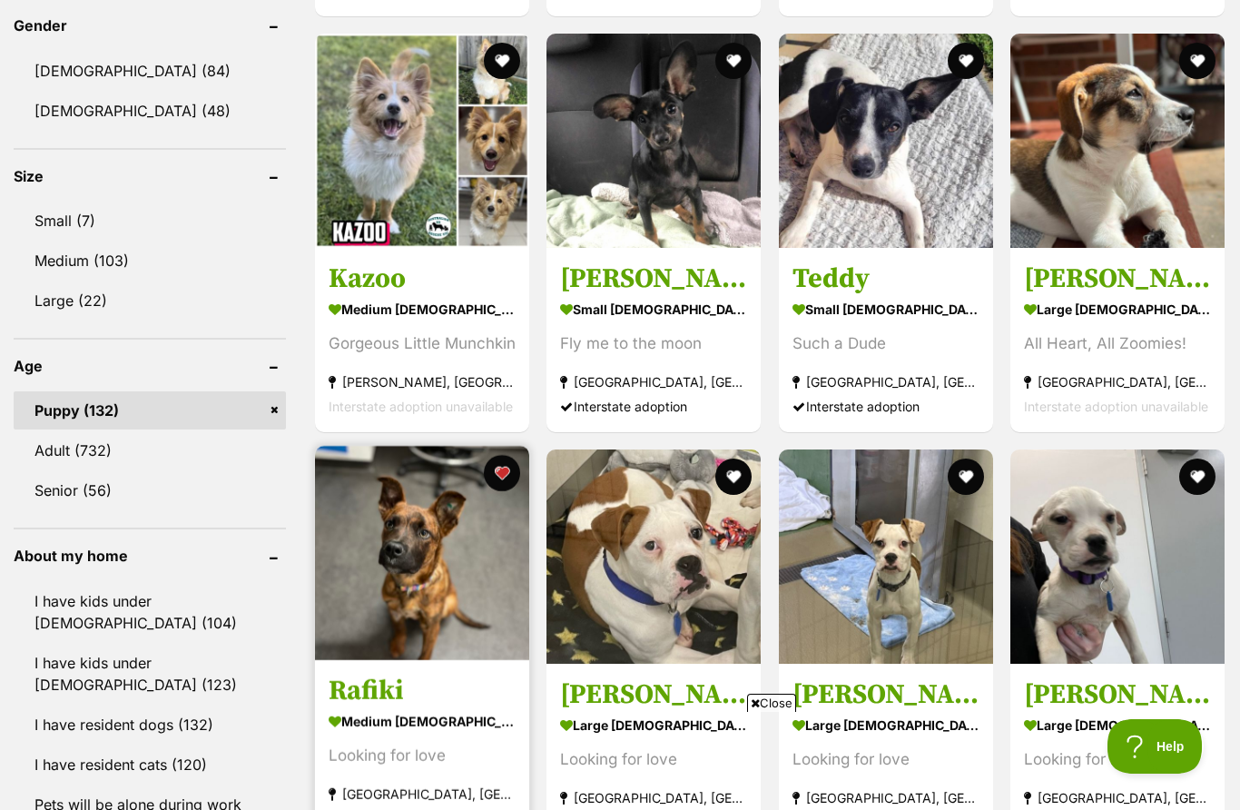
click at [443, 570] on img at bounding box center [422, 553] width 214 height 214
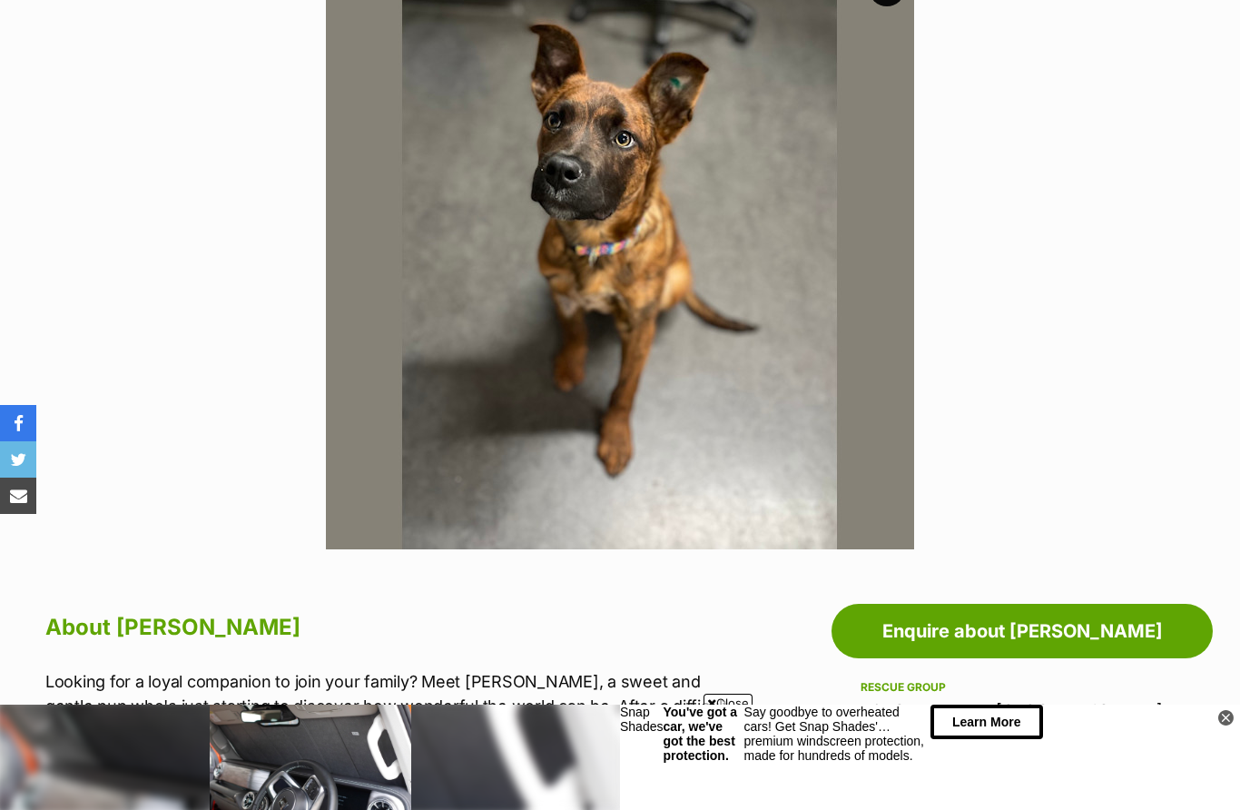
scroll to position [416, 0]
click at [624, 232] on img at bounding box center [620, 256] width 588 height 588
click at [624, 274] on img at bounding box center [620, 256] width 588 height 588
click at [655, 249] on img at bounding box center [620, 256] width 588 height 588
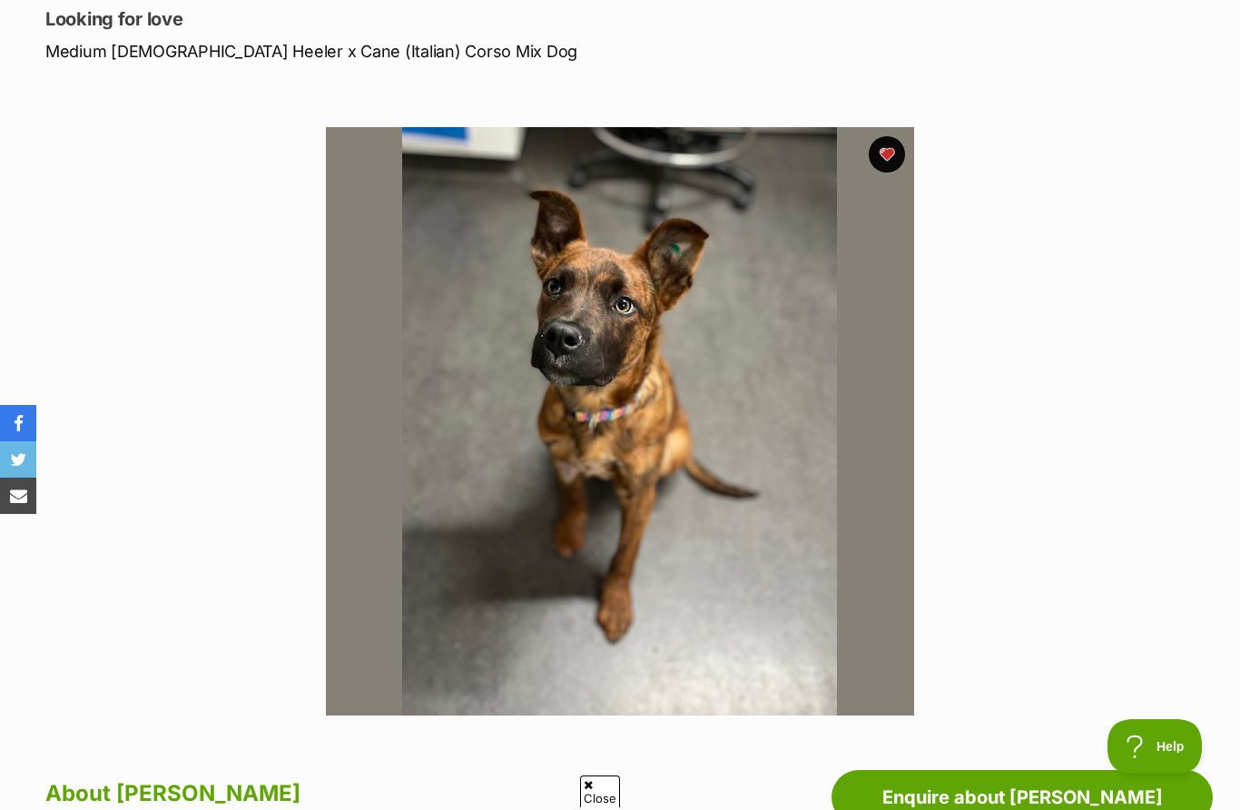
scroll to position [0, 0]
